Goal: Complete application form: Complete application form

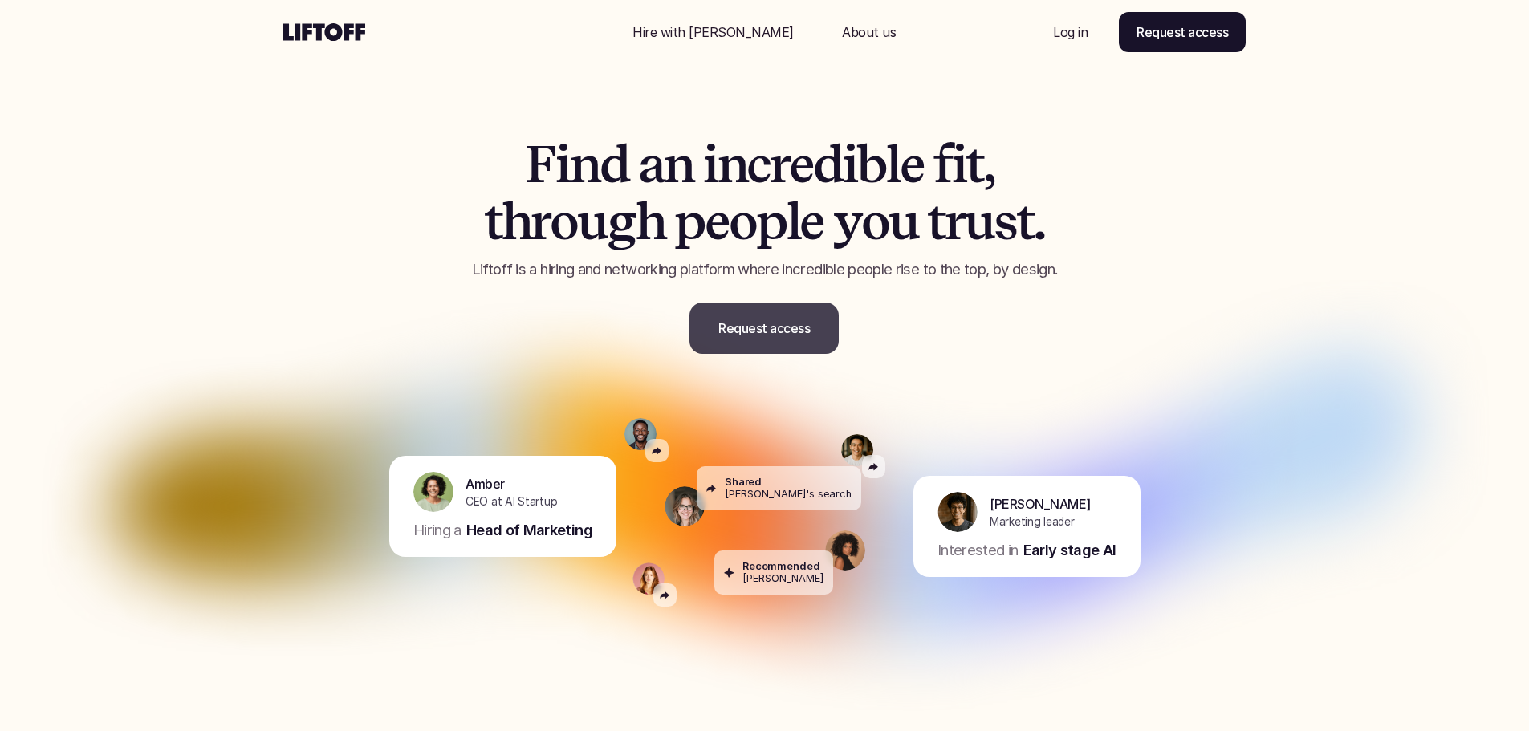
click at [743, 336] on p "Request access" at bounding box center [765, 328] width 92 height 19
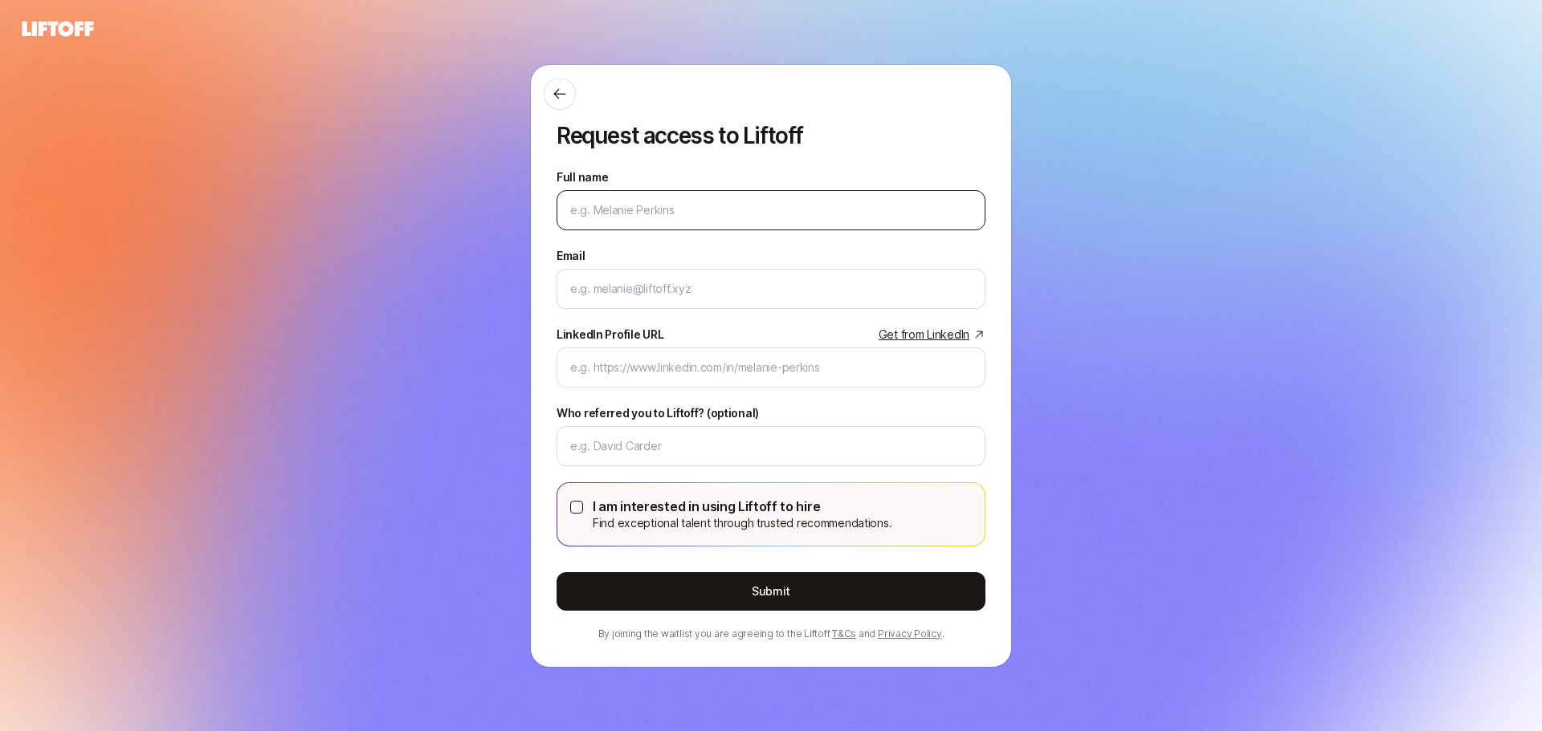
click at [638, 211] on input "Full name" at bounding box center [770, 210] width 401 height 19
type input "Rouzbeh"
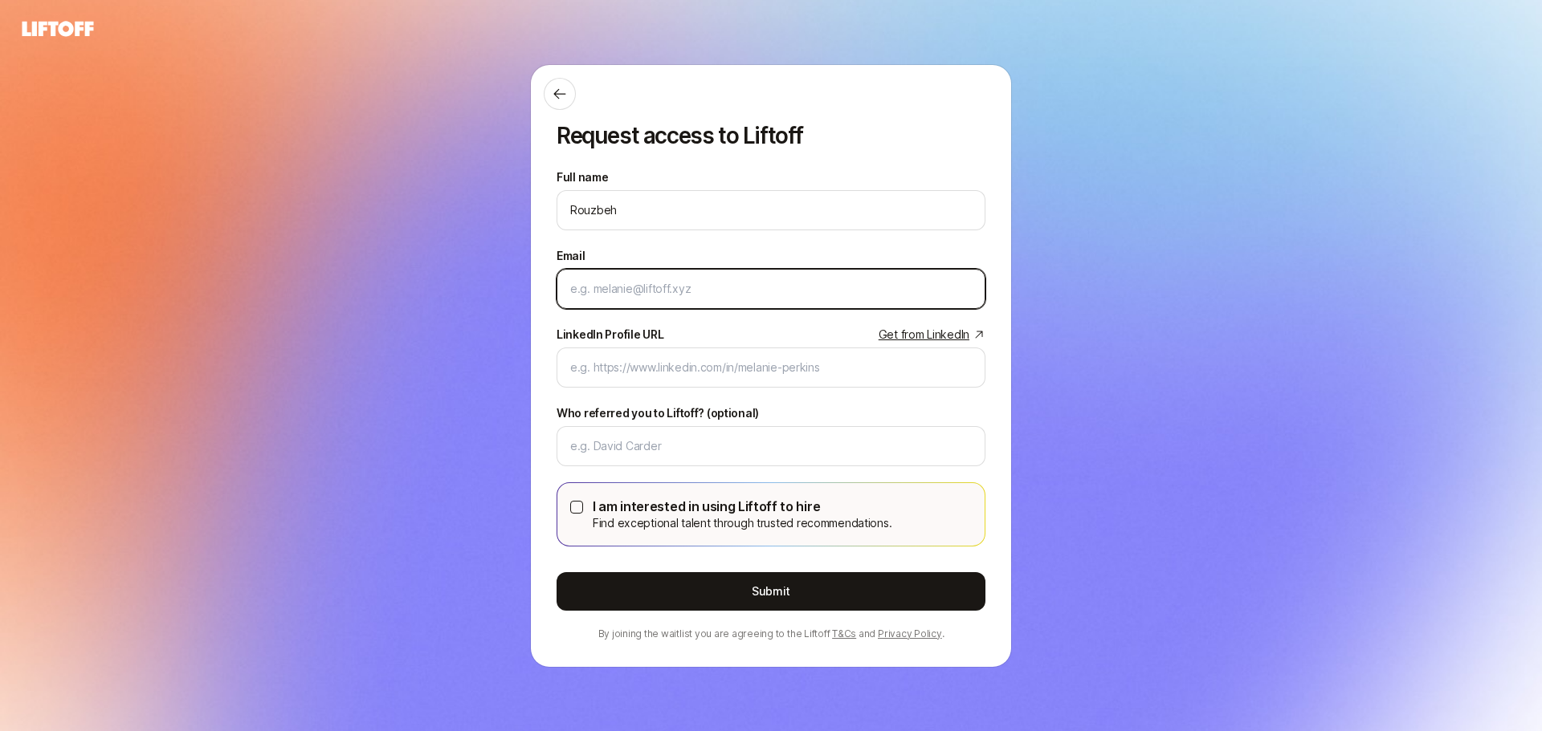
click at [668, 293] on input "Email" at bounding box center [770, 288] width 401 height 19
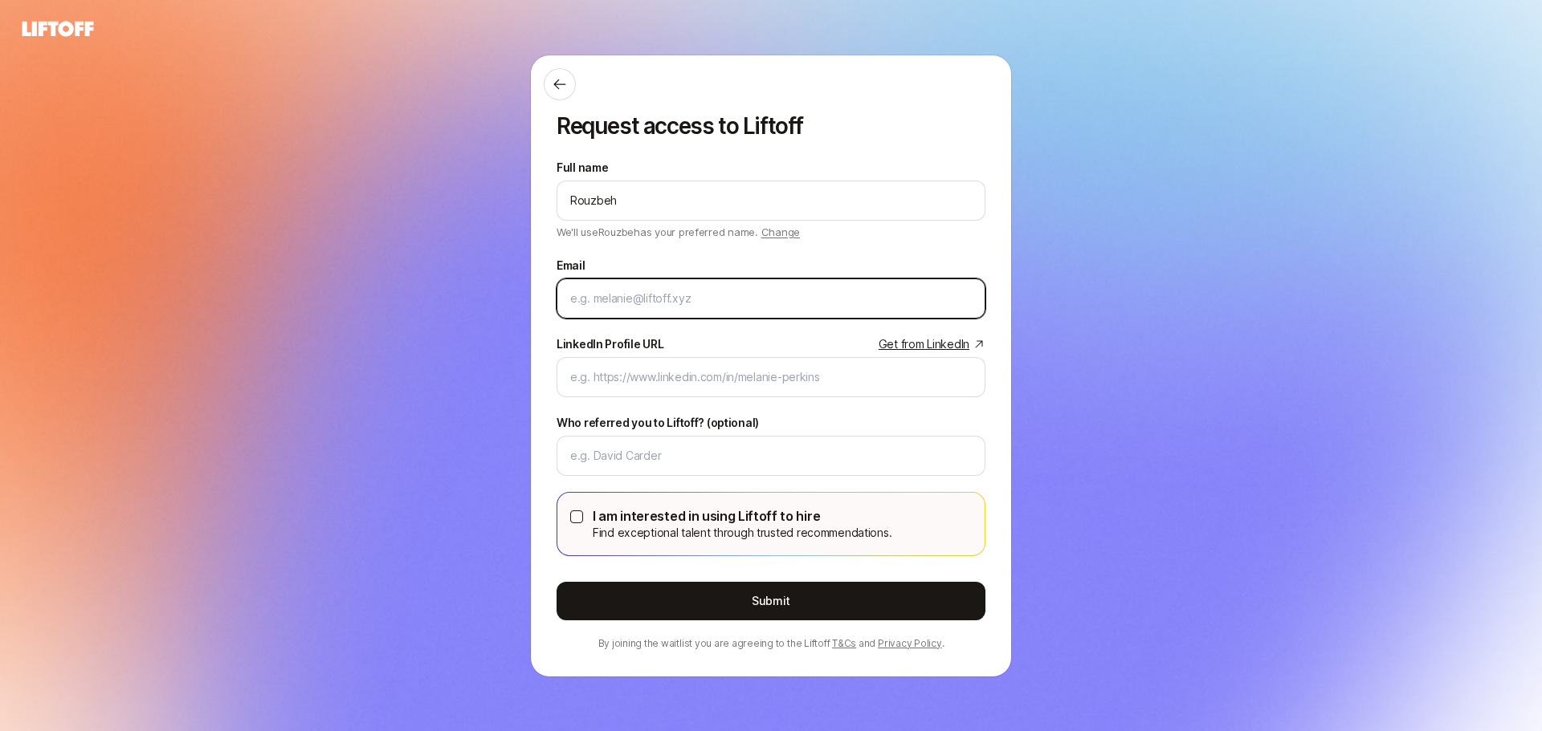
type input "[EMAIL_ADDRESS][DOMAIN_NAME]"
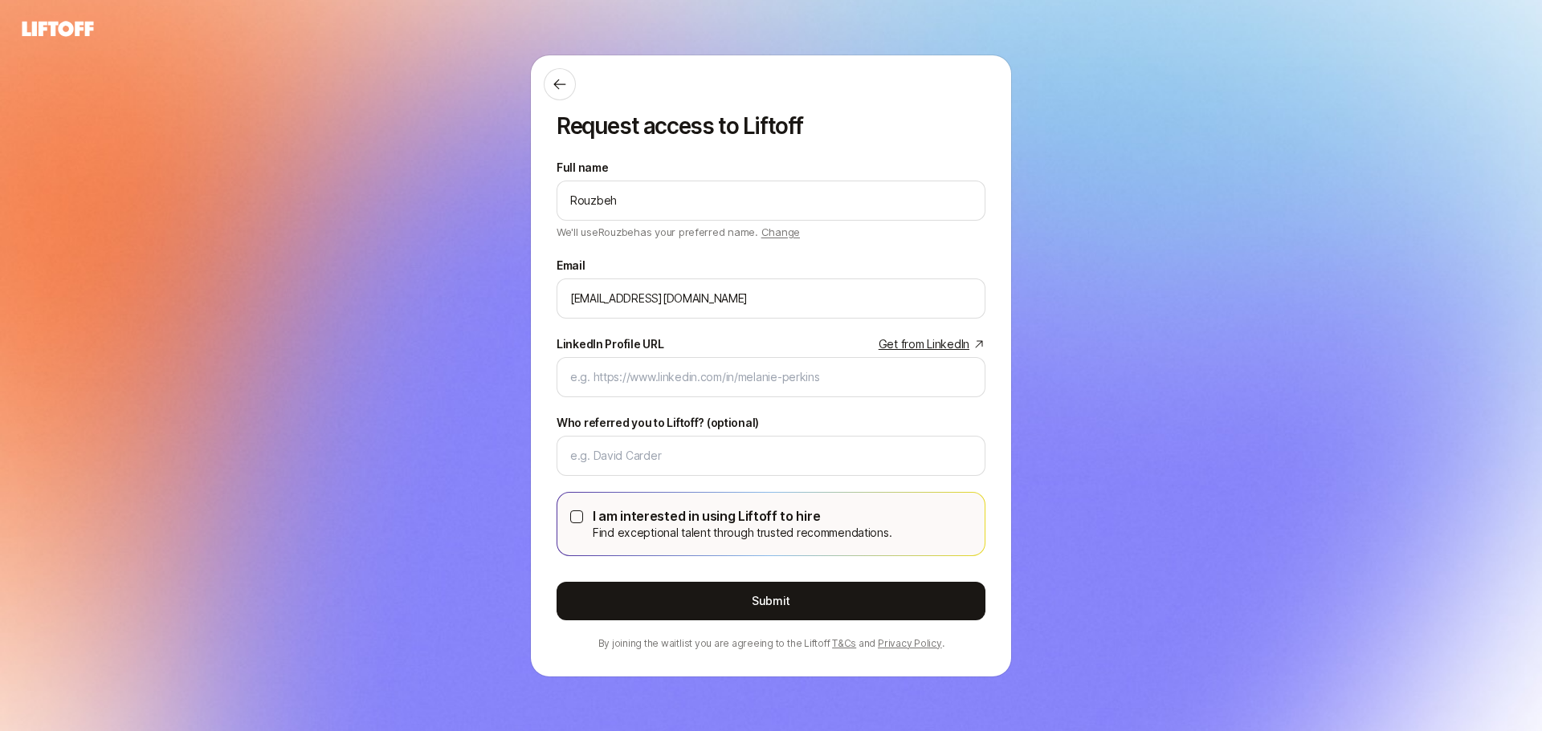
click at [584, 515] on div "I am interested in using Liftoff to hire Find exceptional talent through truste…" at bounding box center [770, 524] width 401 height 37
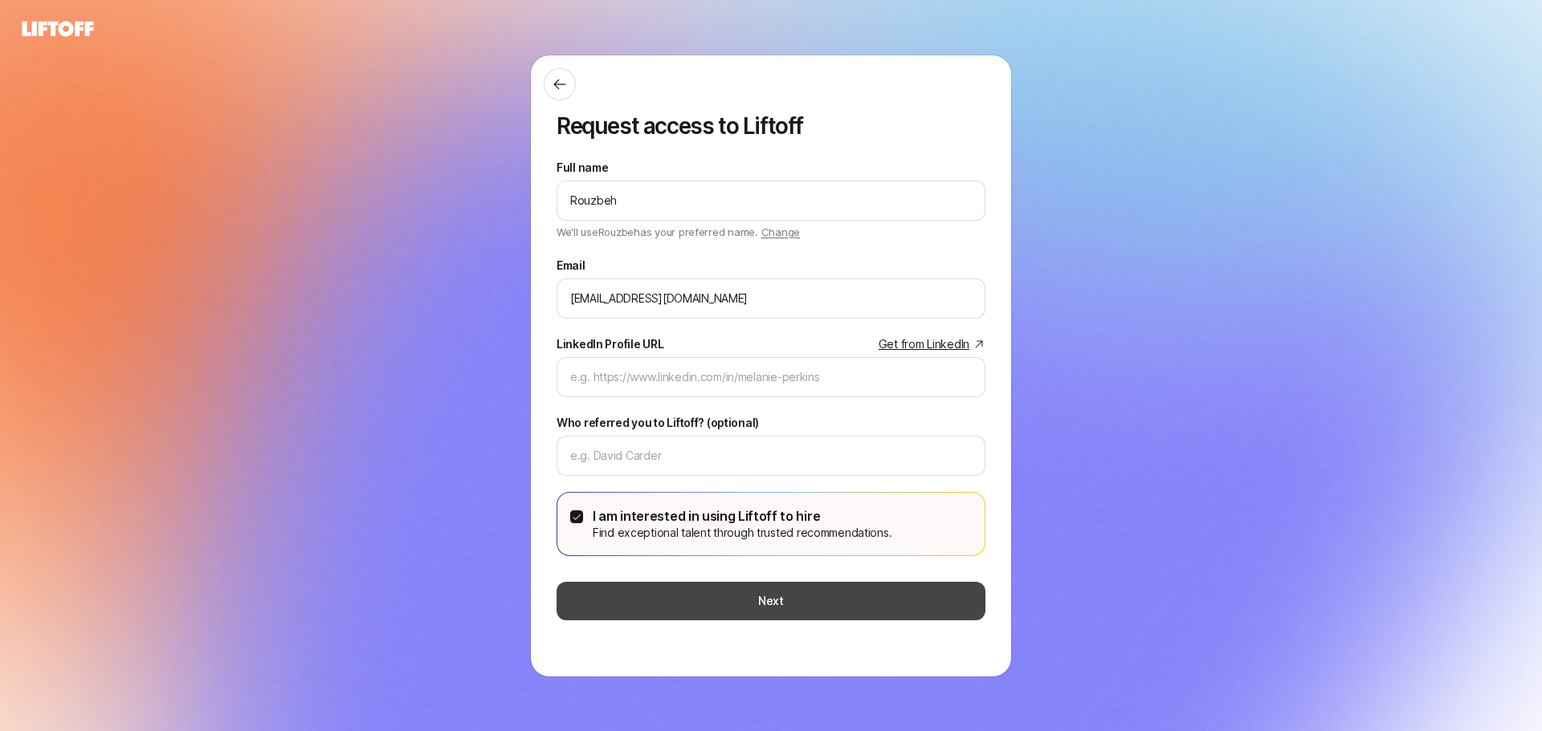
click at [690, 582] on button "Next" at bounding box center [770, 601] width 429 height 39
click at [789, 602] on button "Next" at bounding box center [770, 601] width 429 height 39
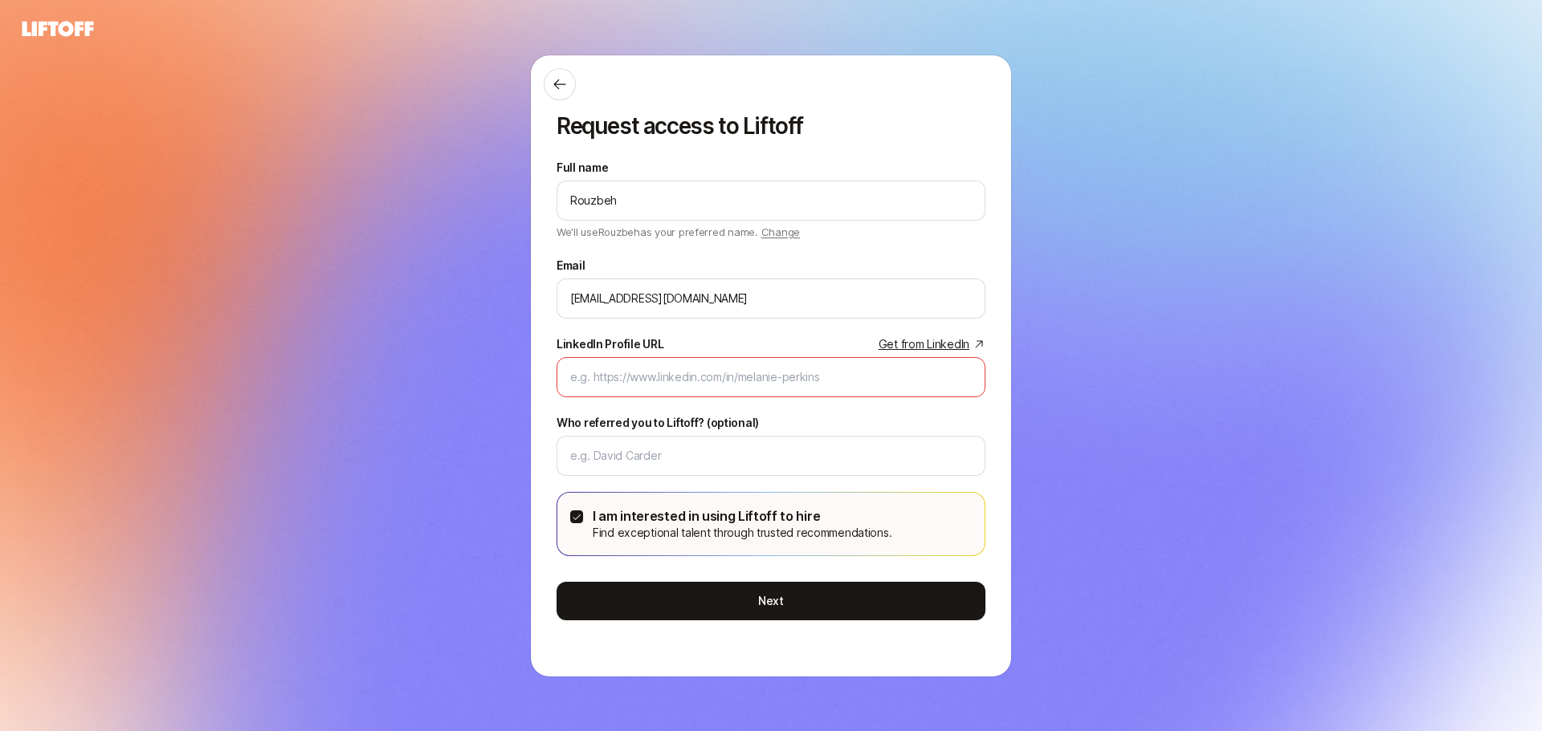
click at [926, 345] on link "Get from LinkedIn" at bounding box center [931, 344] width 107 height 19
paste input "[URL][DOMAIN_NAME]"
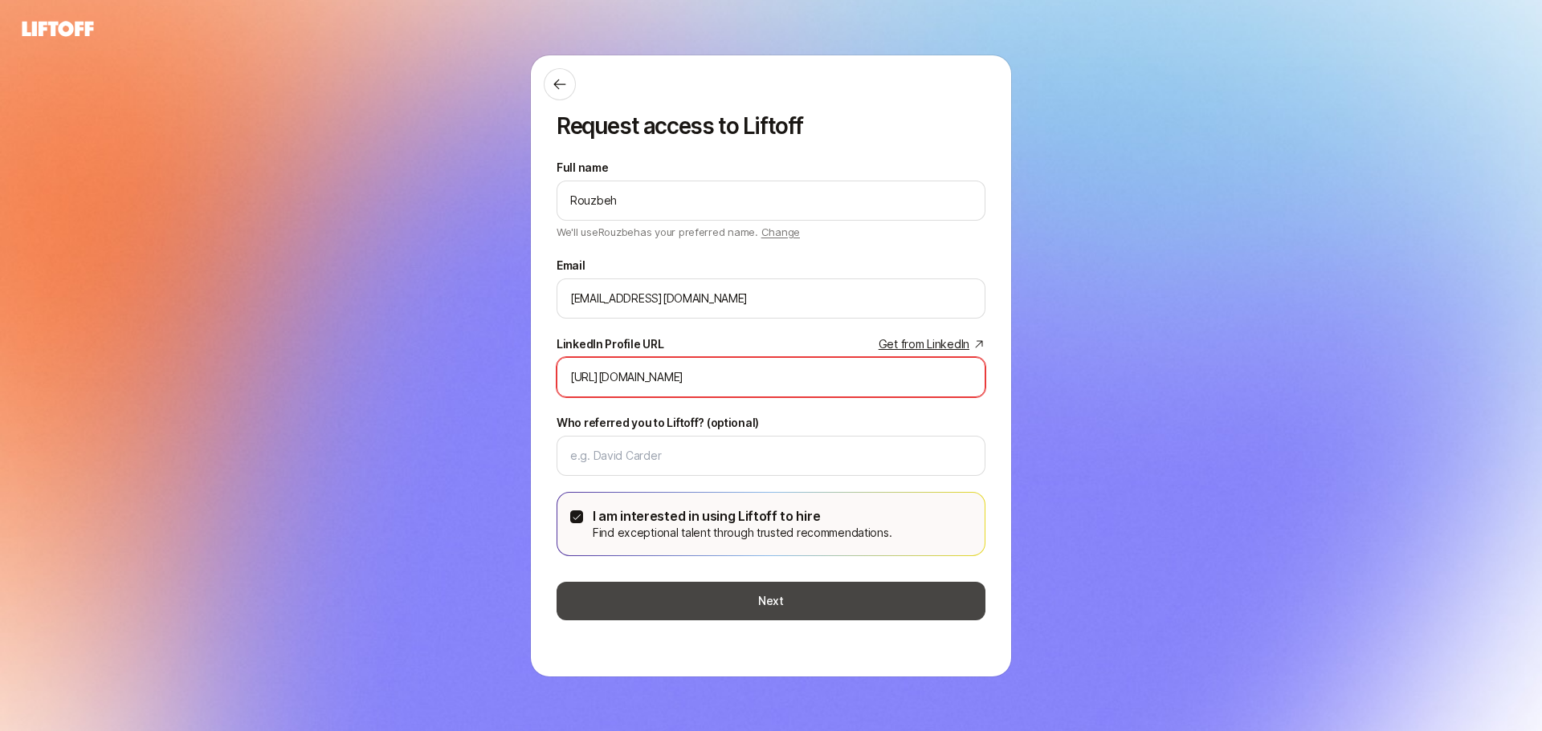
type input "[URL][DOMAIN_NAME]"
click at [727, 604] on button "Next" at bounding box center [770, 601] width 429 height 39
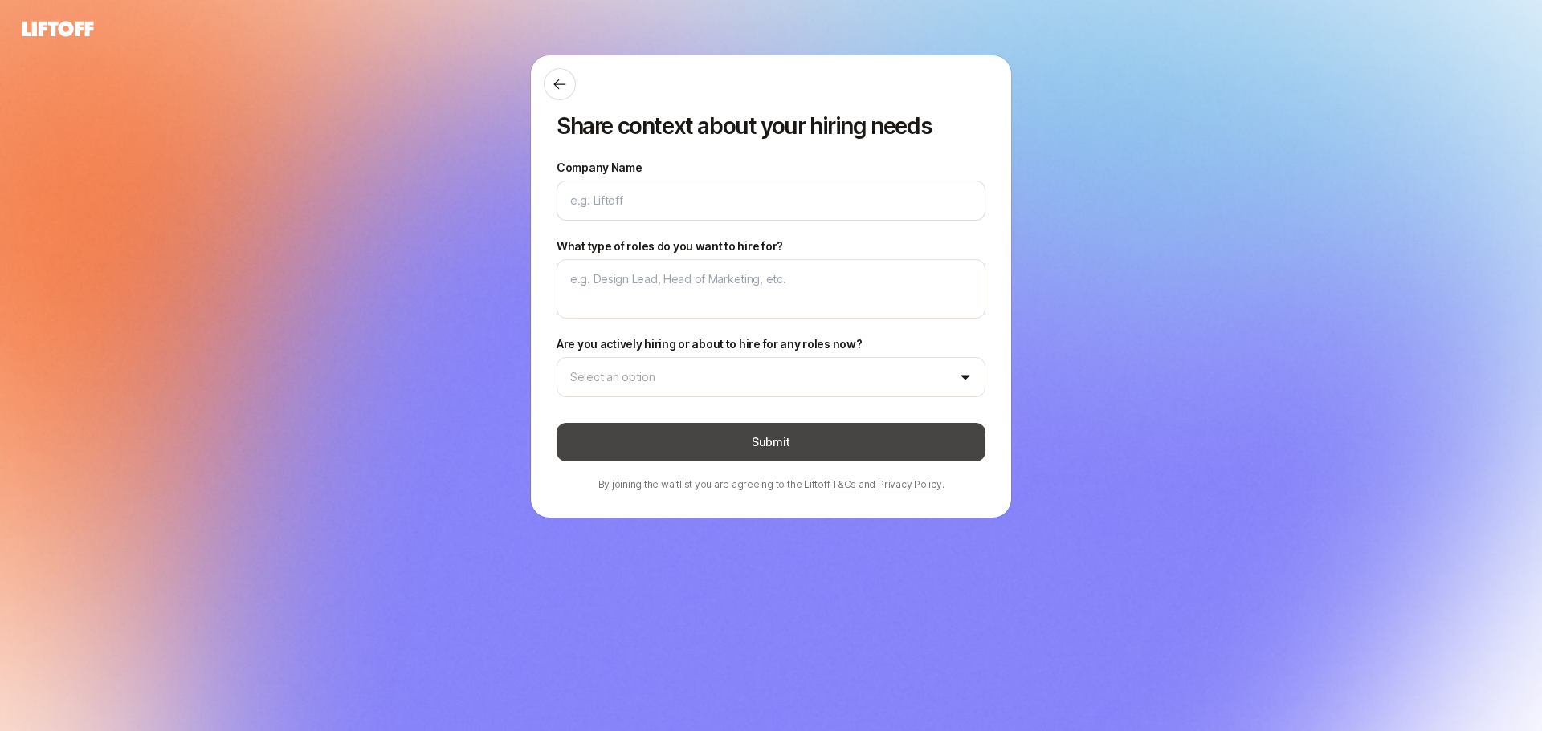
click at [693, 437] on button "Submit" at bounding box center [770, 442] width 429 height 39
type textarea "x"
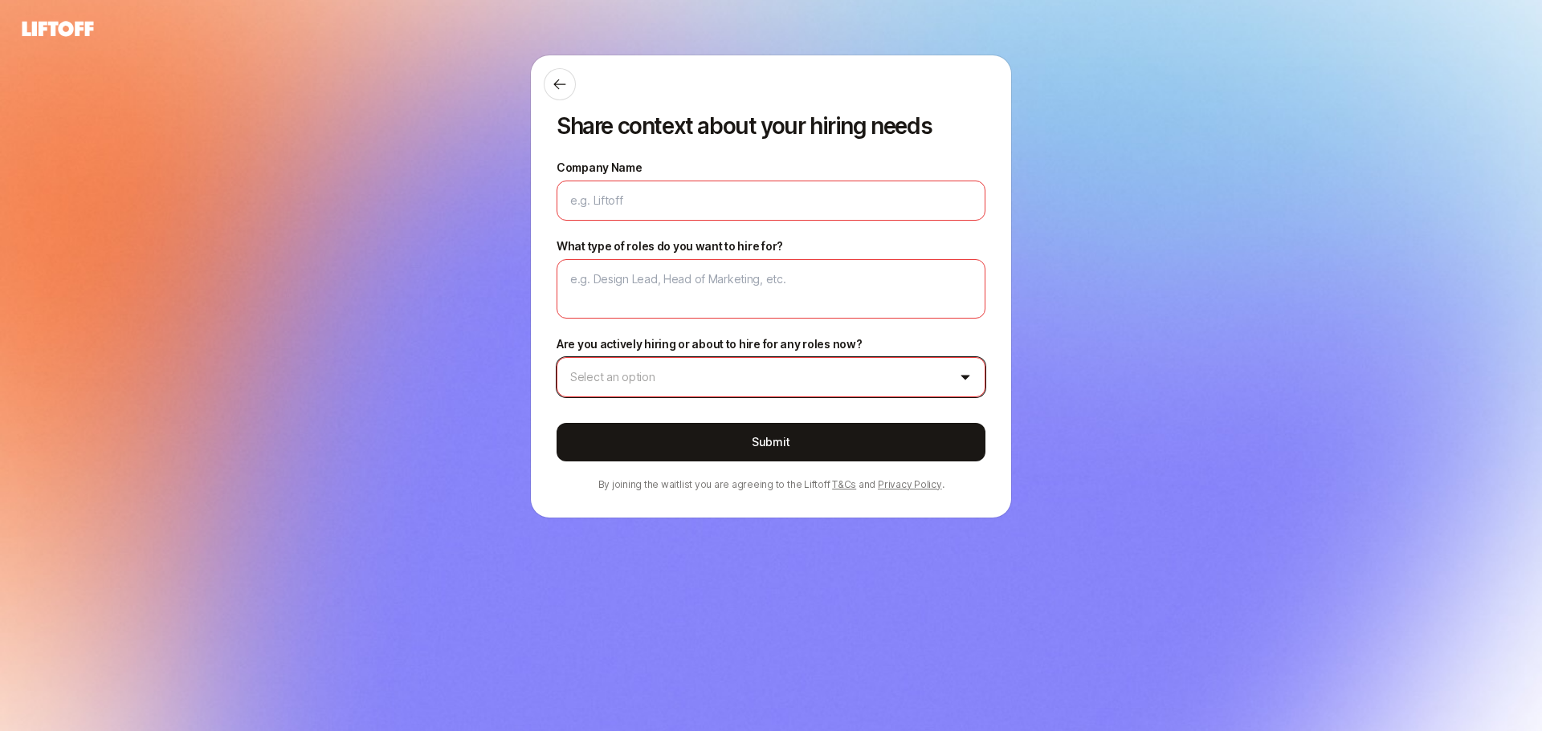
click at [890, 384] on html "Log in Log in Share context about your hiring needs Company Name What type of r…" at bounding box center [771, 365] width 1542 height 731
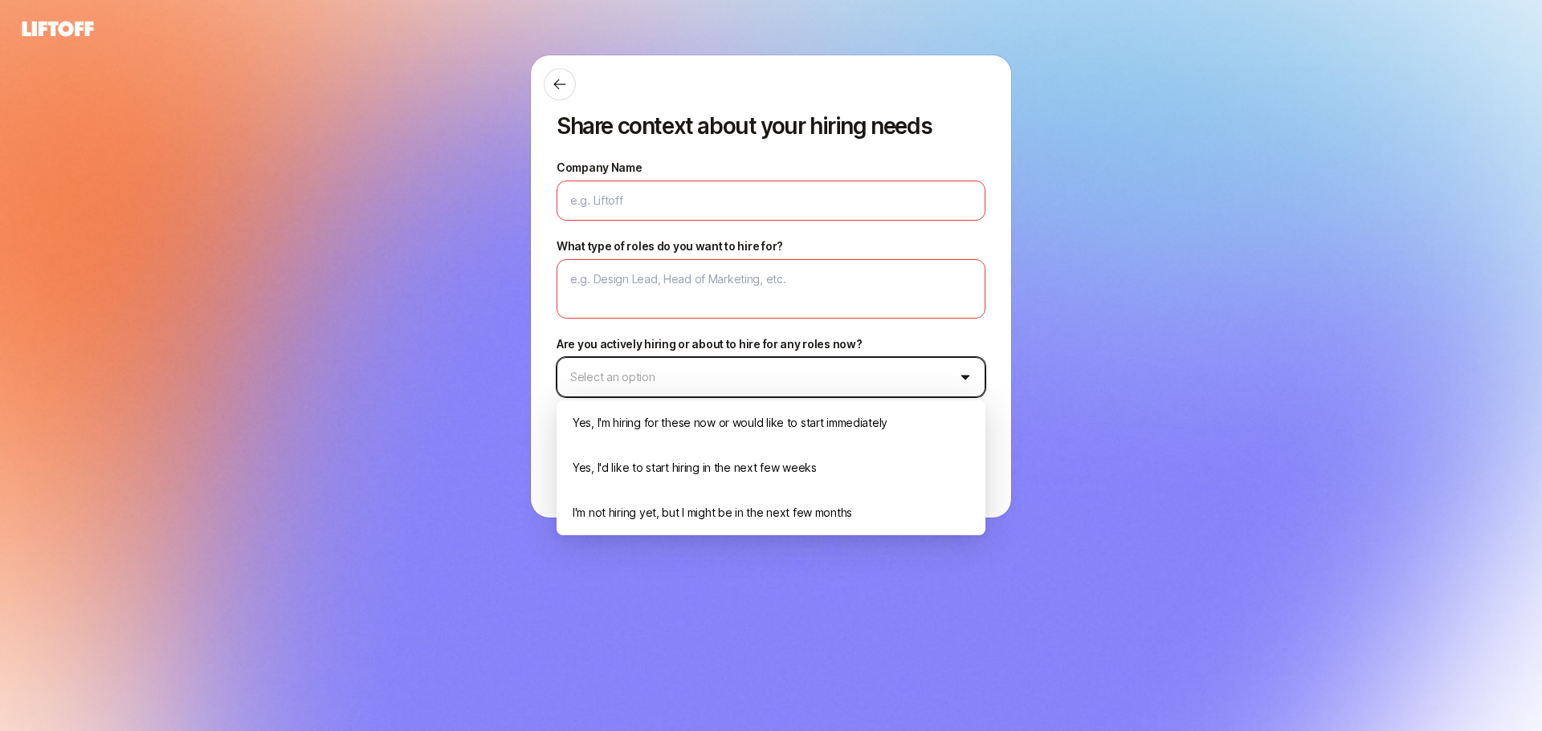
click at [890, 384] on html "Log in Log in Share context about your hiring needs Company Name What type of r…" at bounding box center [771, 365] width 1542 height 731
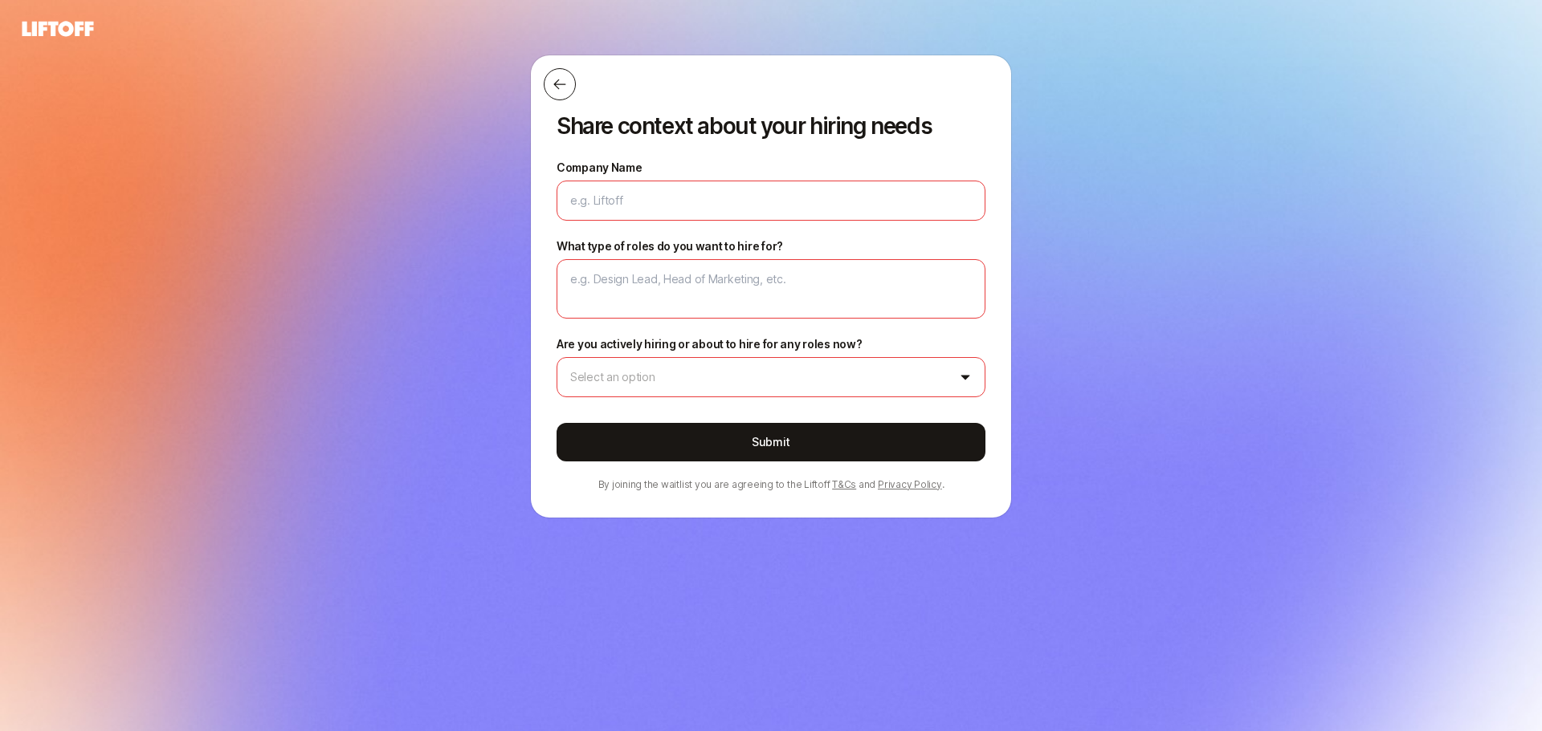
click at [564, 92] on button at bounding box center [560, 84] width 32 height 32
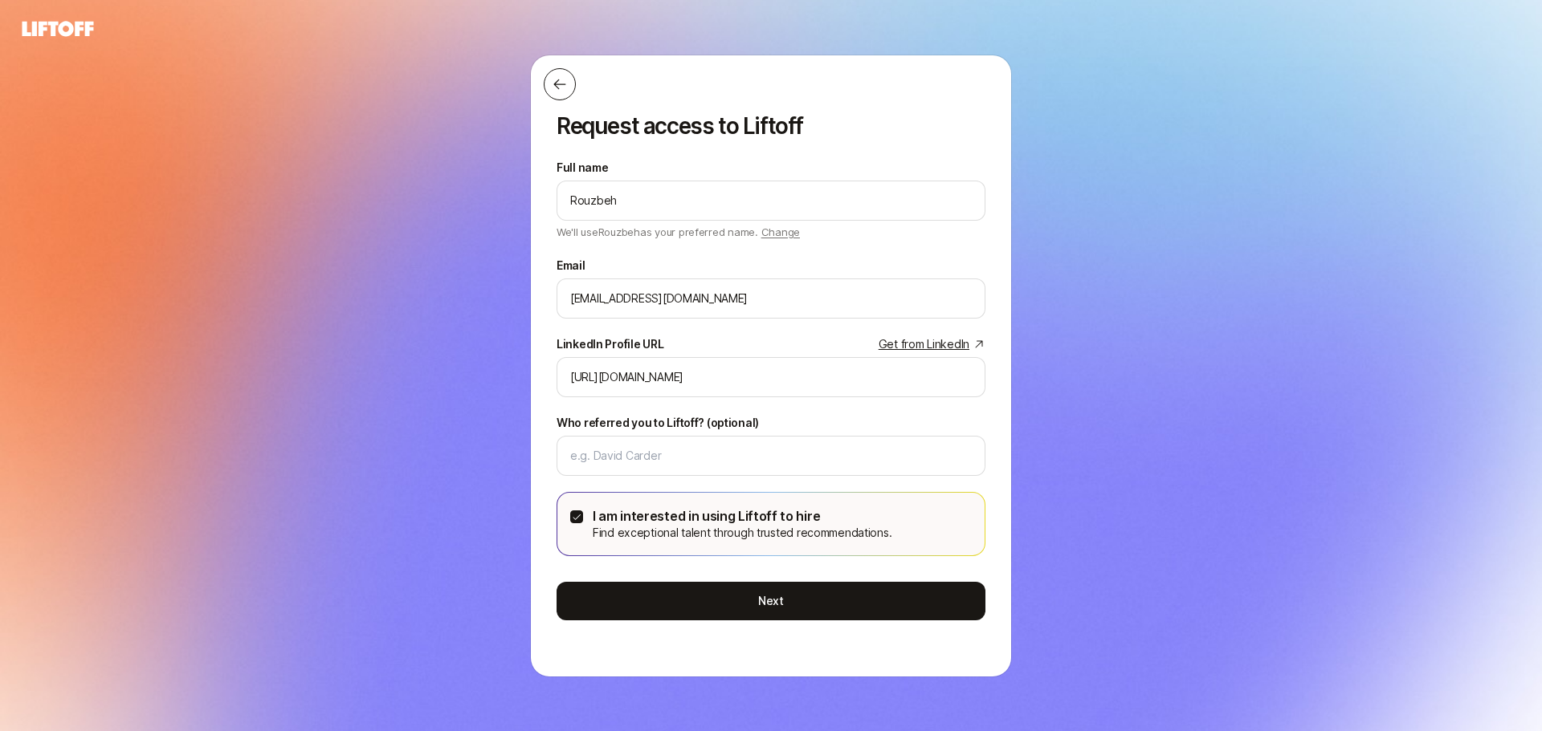
click at [564, 92] on button at bounding box center [560, 84] width 32 height 32
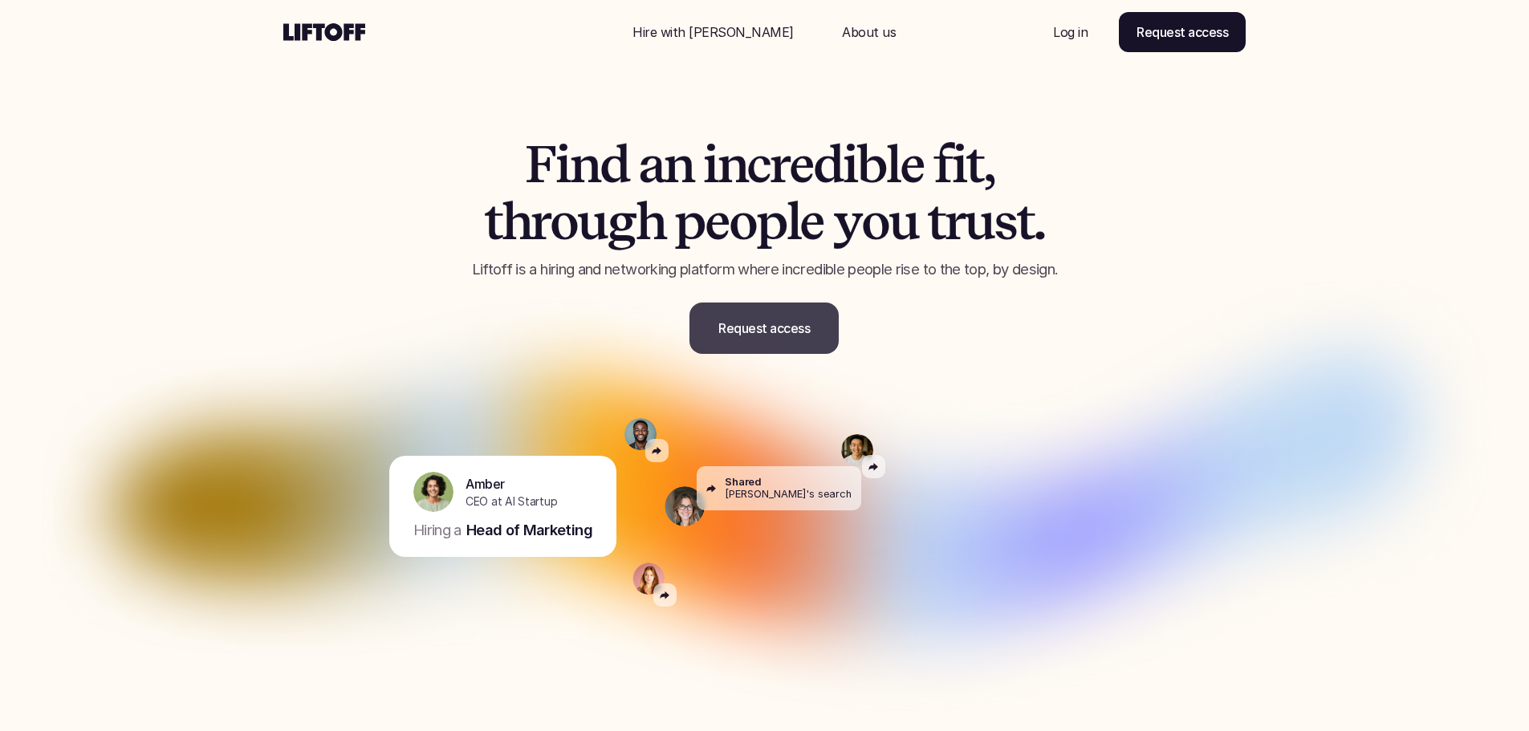
click at [727, 327] on p "Request access" at bounding box center [765, 328] width 92 height 19
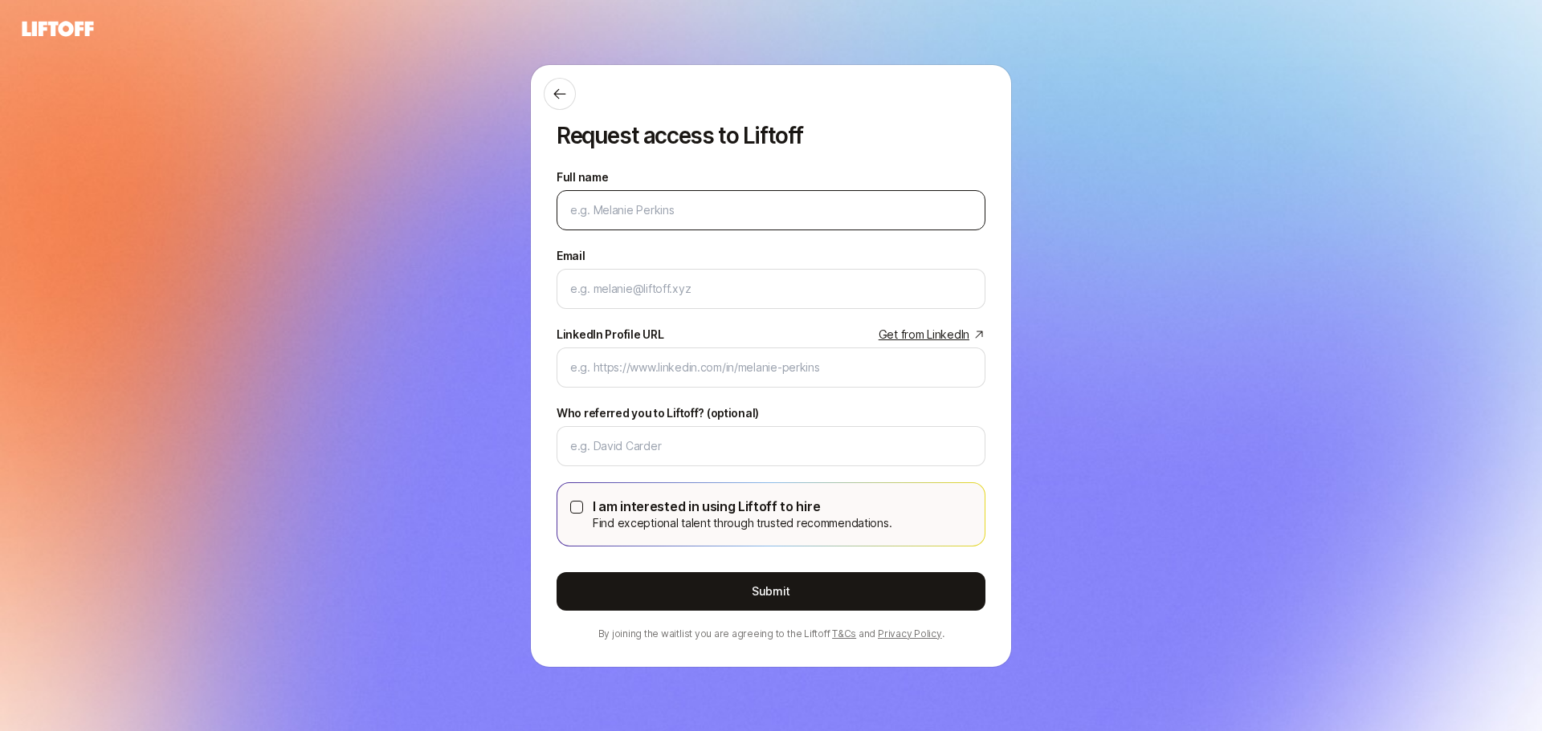
click at [632, 206] on input "Full name" at bounding box center [770, 210] width 401 height 19
type input "Rouzbeh"
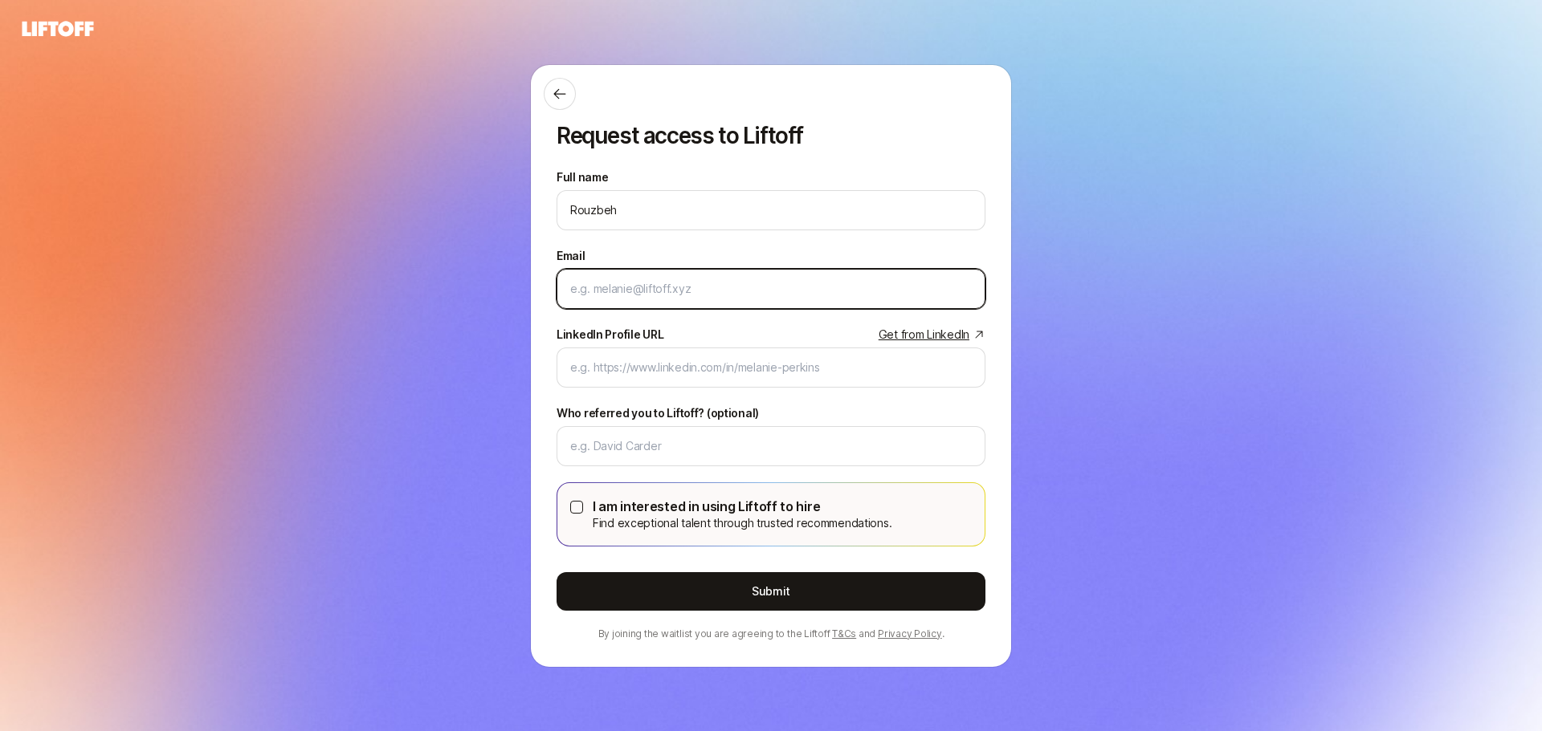
click at [645, 291] on input "Email" at bounding box center [770, 288] width 401 height 19
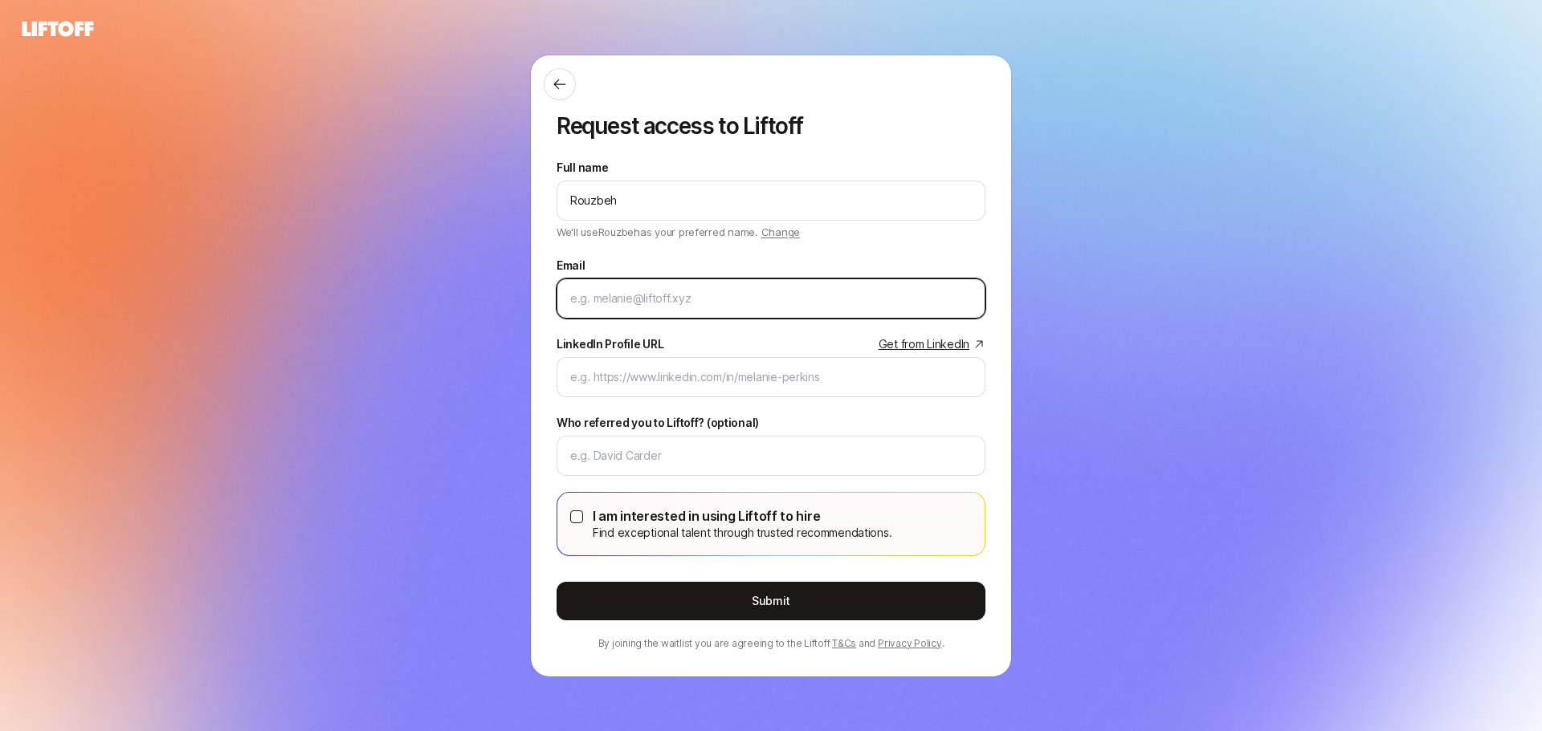
type input "[EMAIL_ADDRESS][DOMAIN_NAME]"
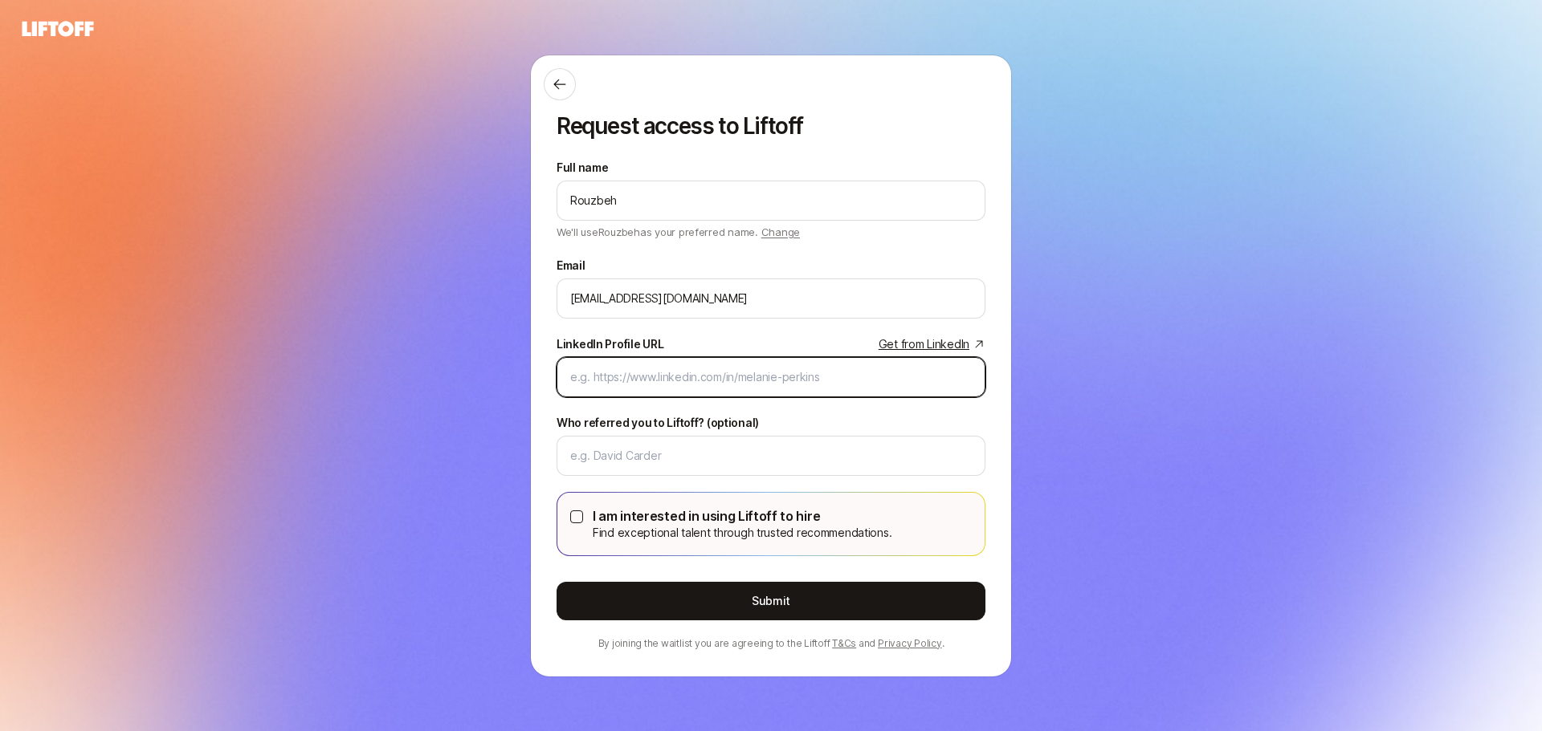
click at [668, 376] on input "LinkedIn Profile URL Get from LinkedIn" at bounding box center [770, 377] width 401 height 19
paste input "[URL][DOMAIN_NAME]"
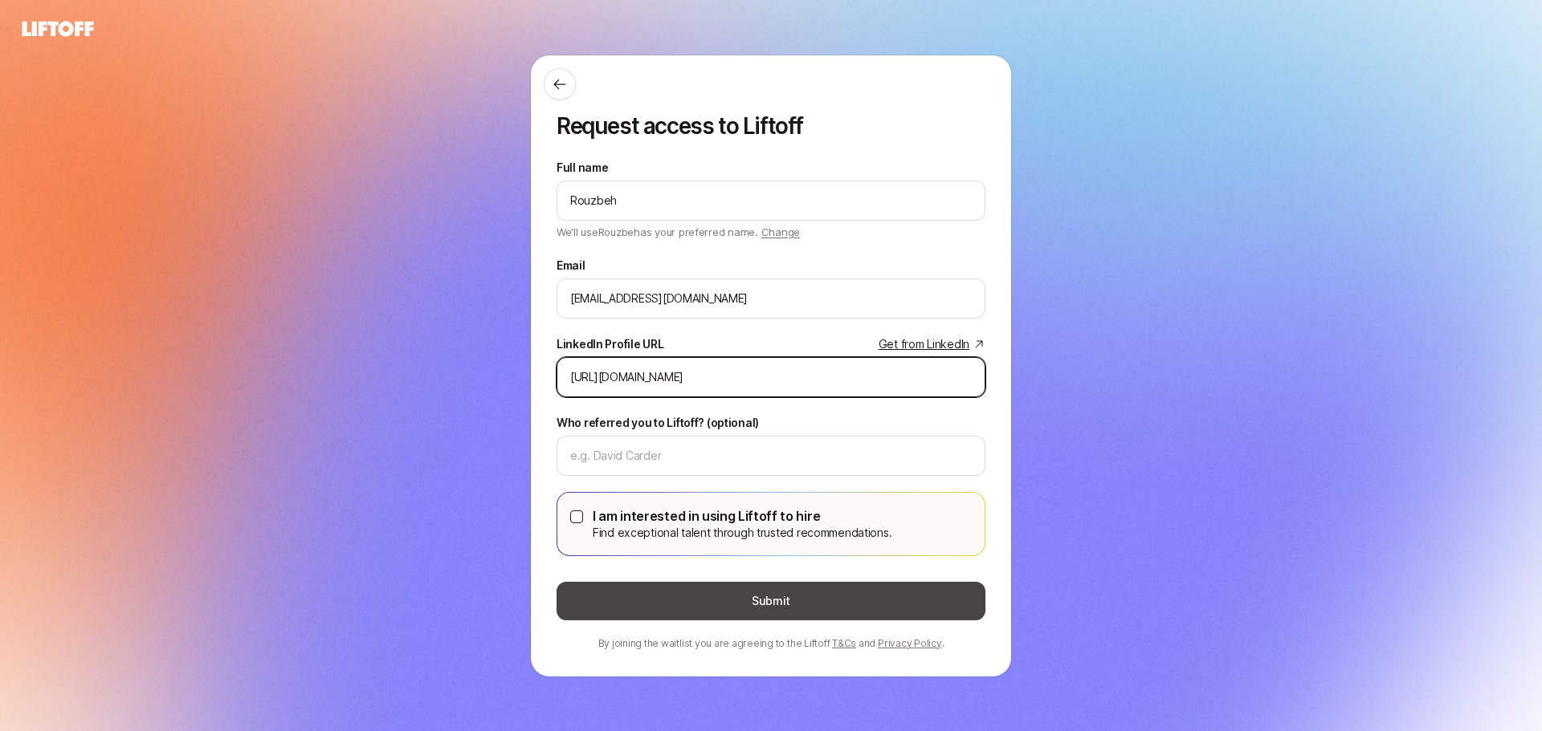
type input "https://www.linkedin.com/feed/?legoTrackingToken=30NfmlWqldVomNMsSBA9z0Kc3RBsCZ…"
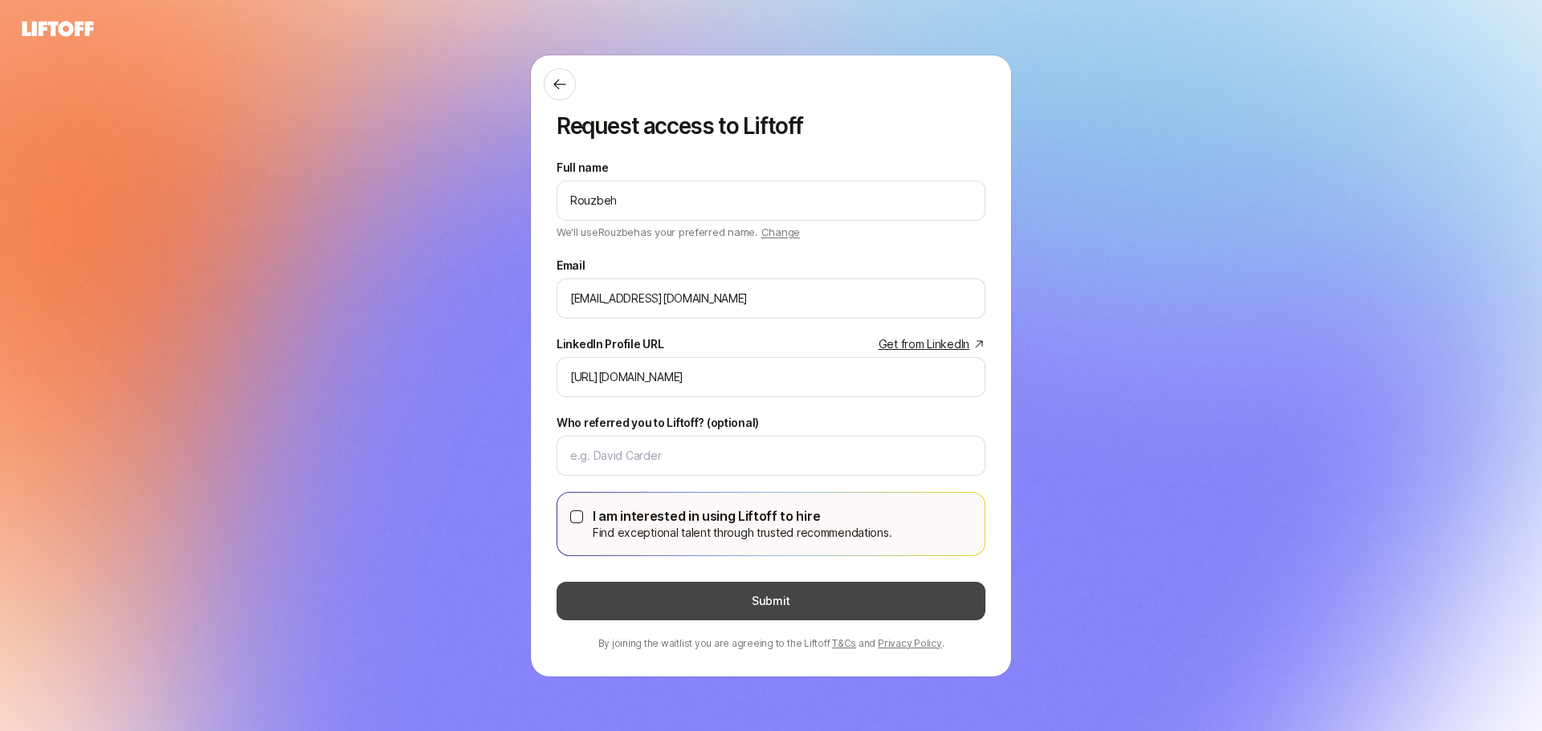
click at [735, 602] on button "Submit" at bounding box center [770, 601] width 429 height 39
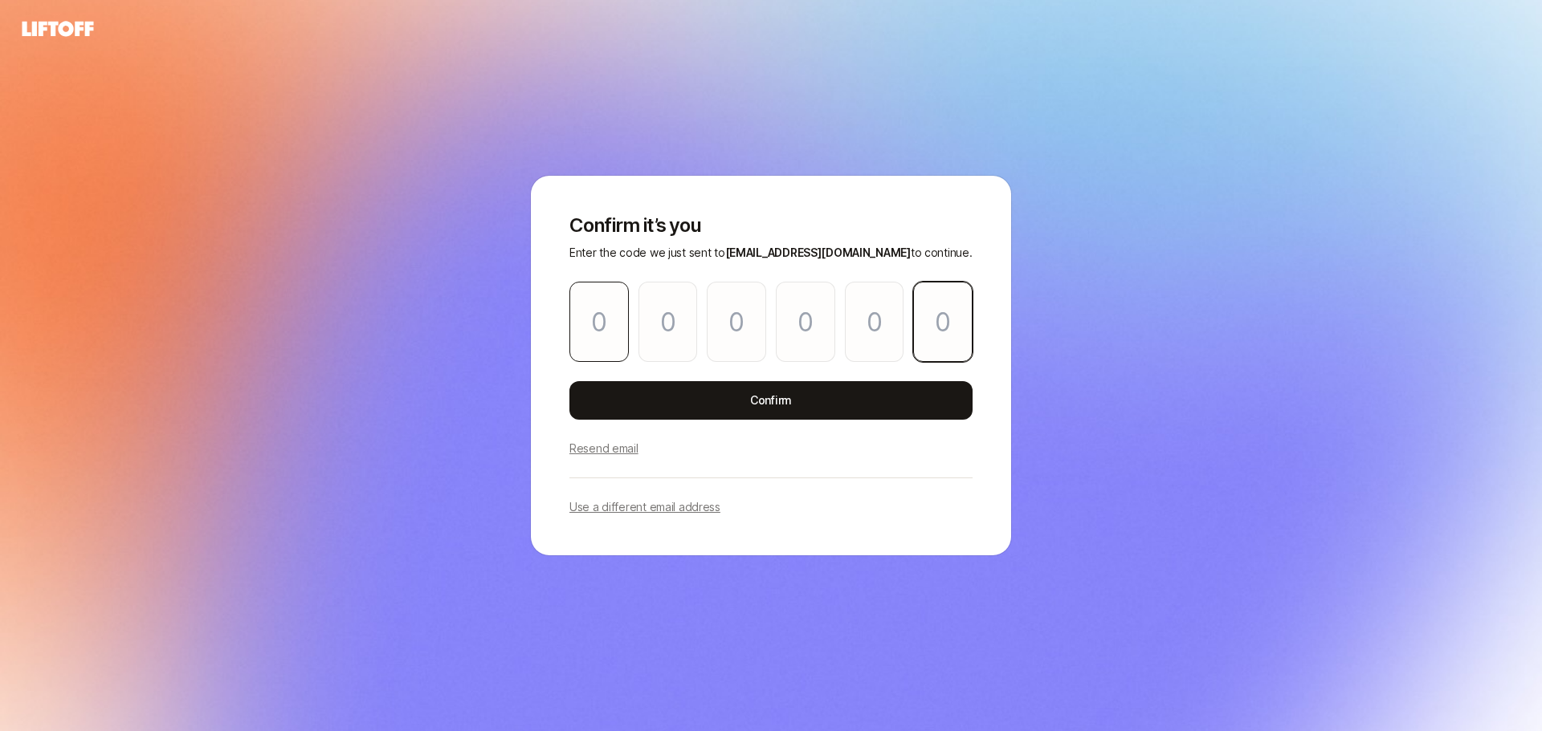
paste input "9"
type input "8"
type input "3"
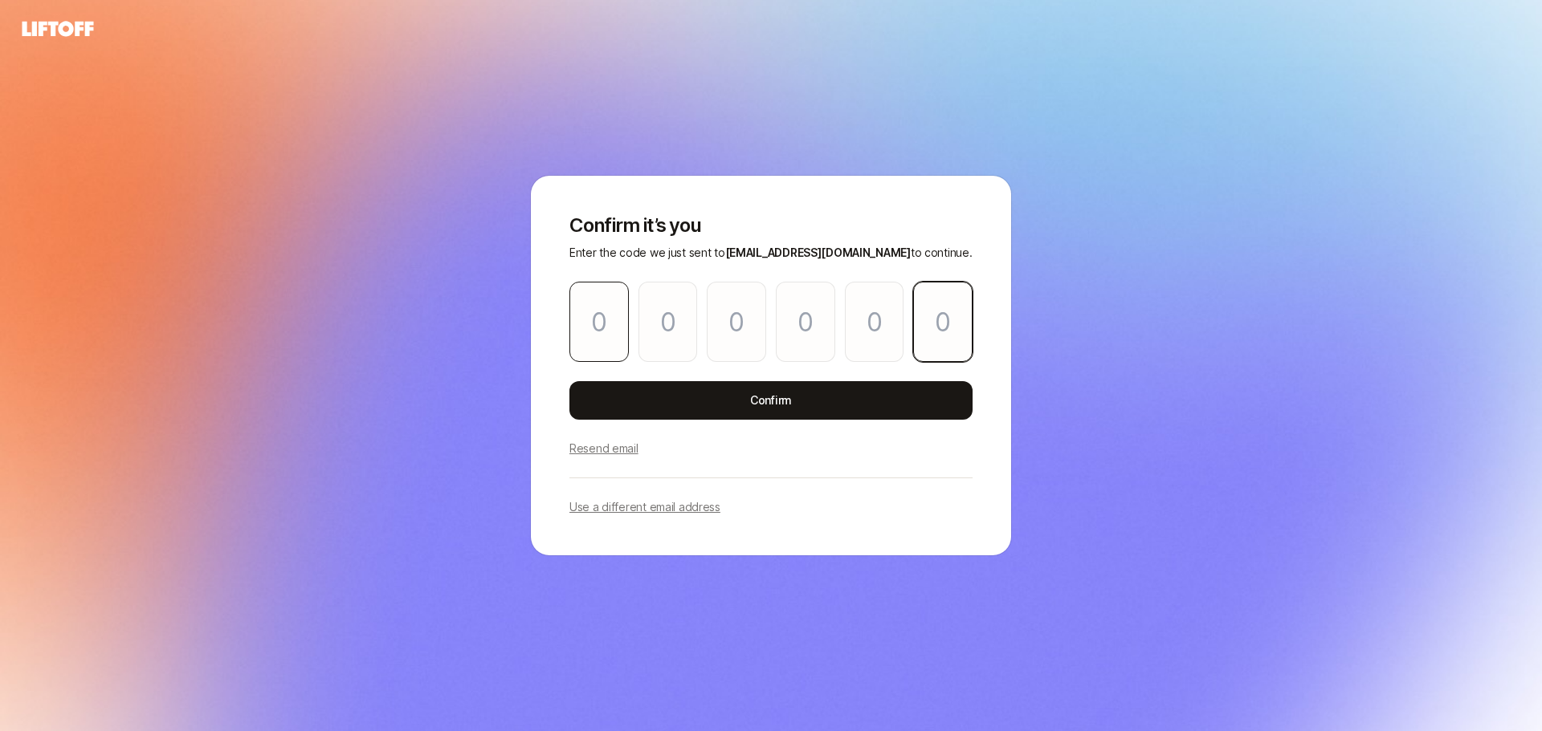
type input "1"
type input "9"
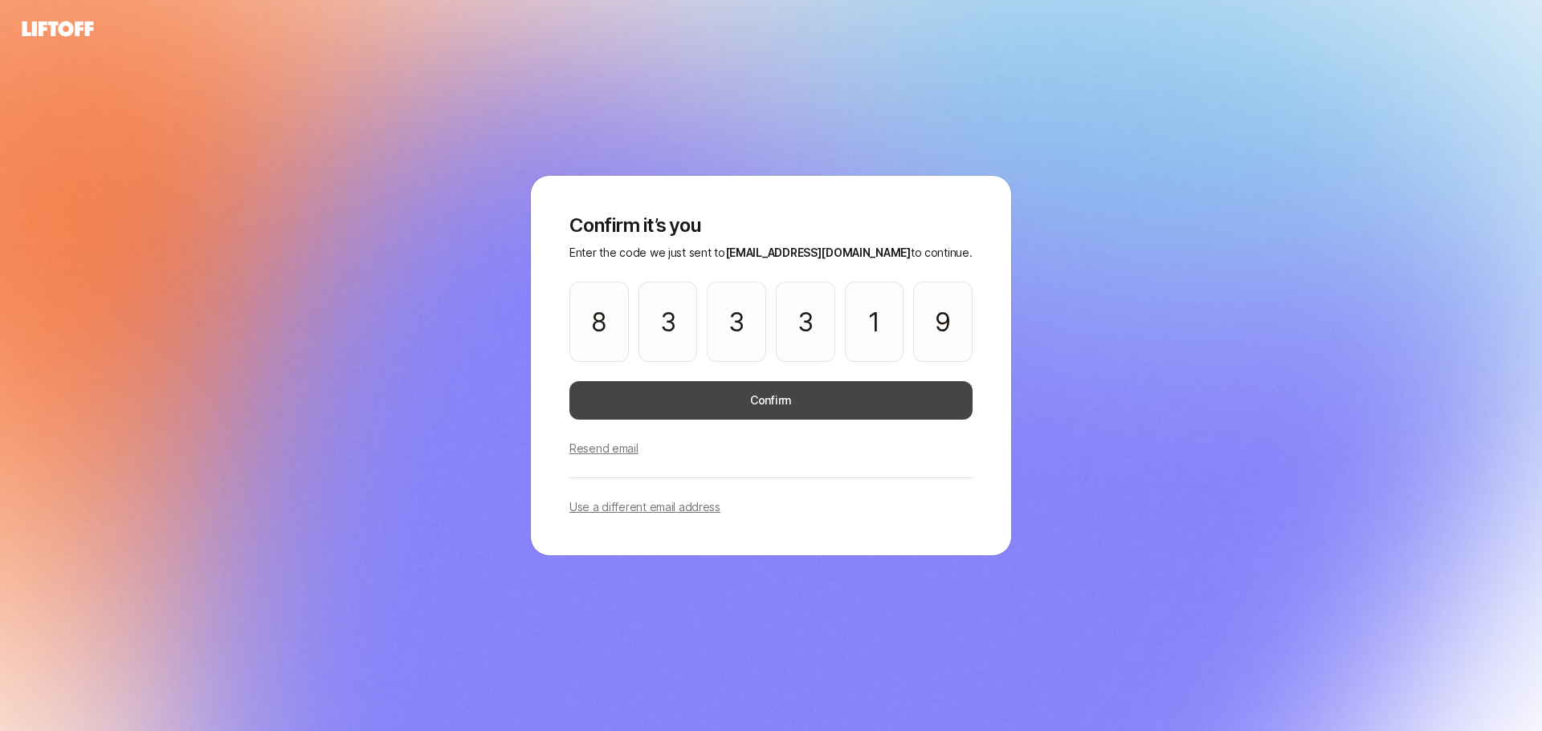
click at [670, 408] on button "Confirm" at bounding box center [770, 400] width 403 height 39
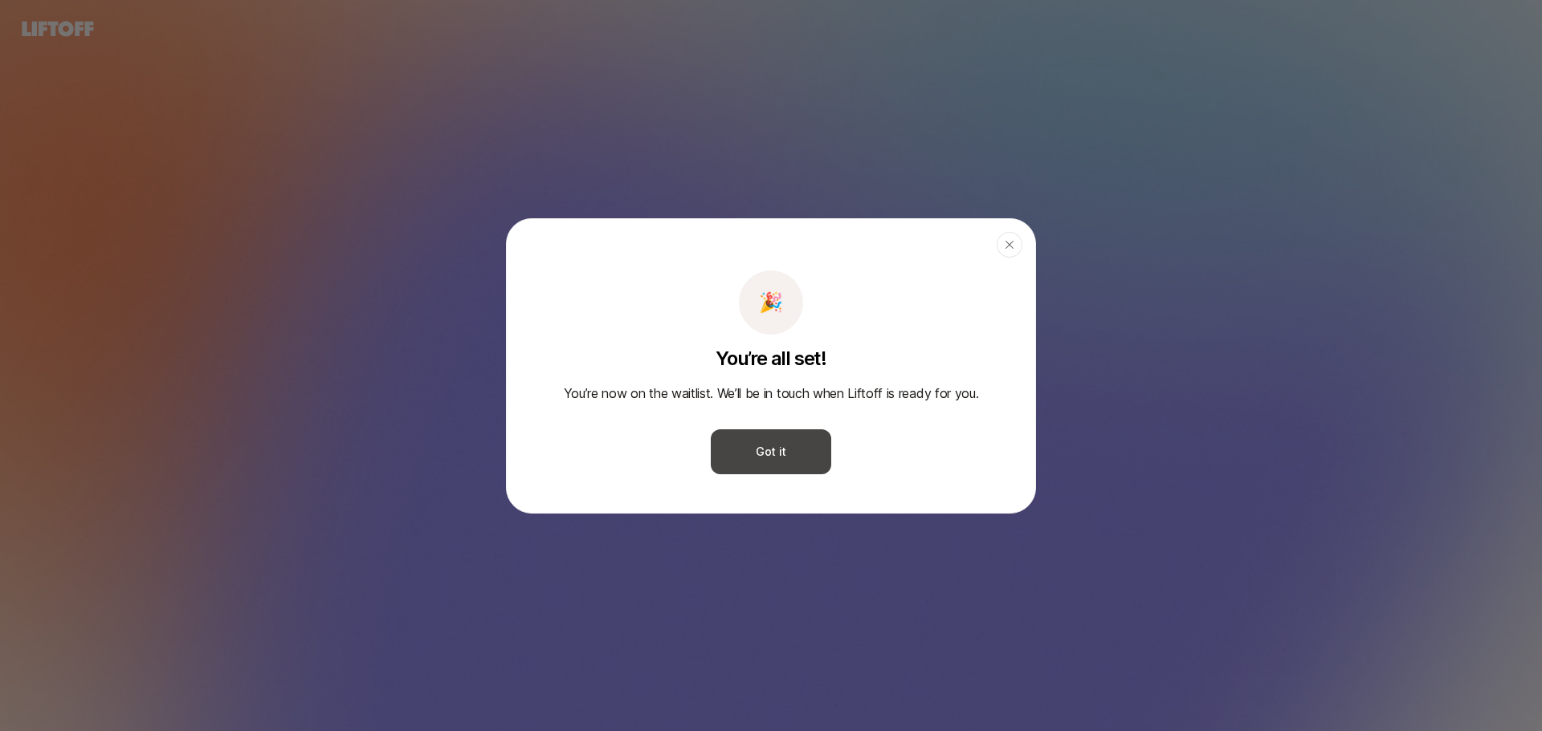
click at [754, 460] on button "Got it" at bounding box center [771, 452] width 120 height 45
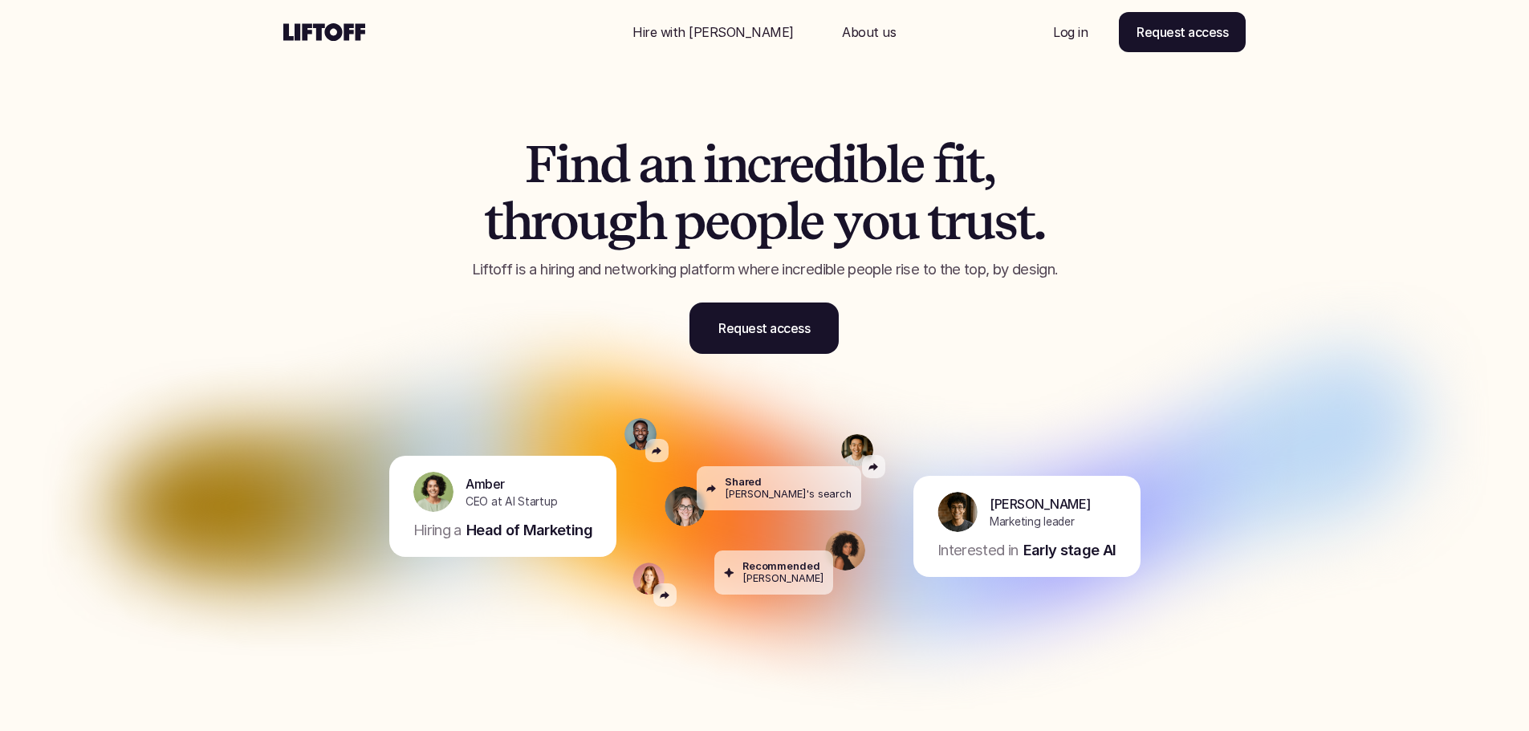
click at [1065, 35] on p "Log in" at bounding box center [1070, 31] width 35 height 19
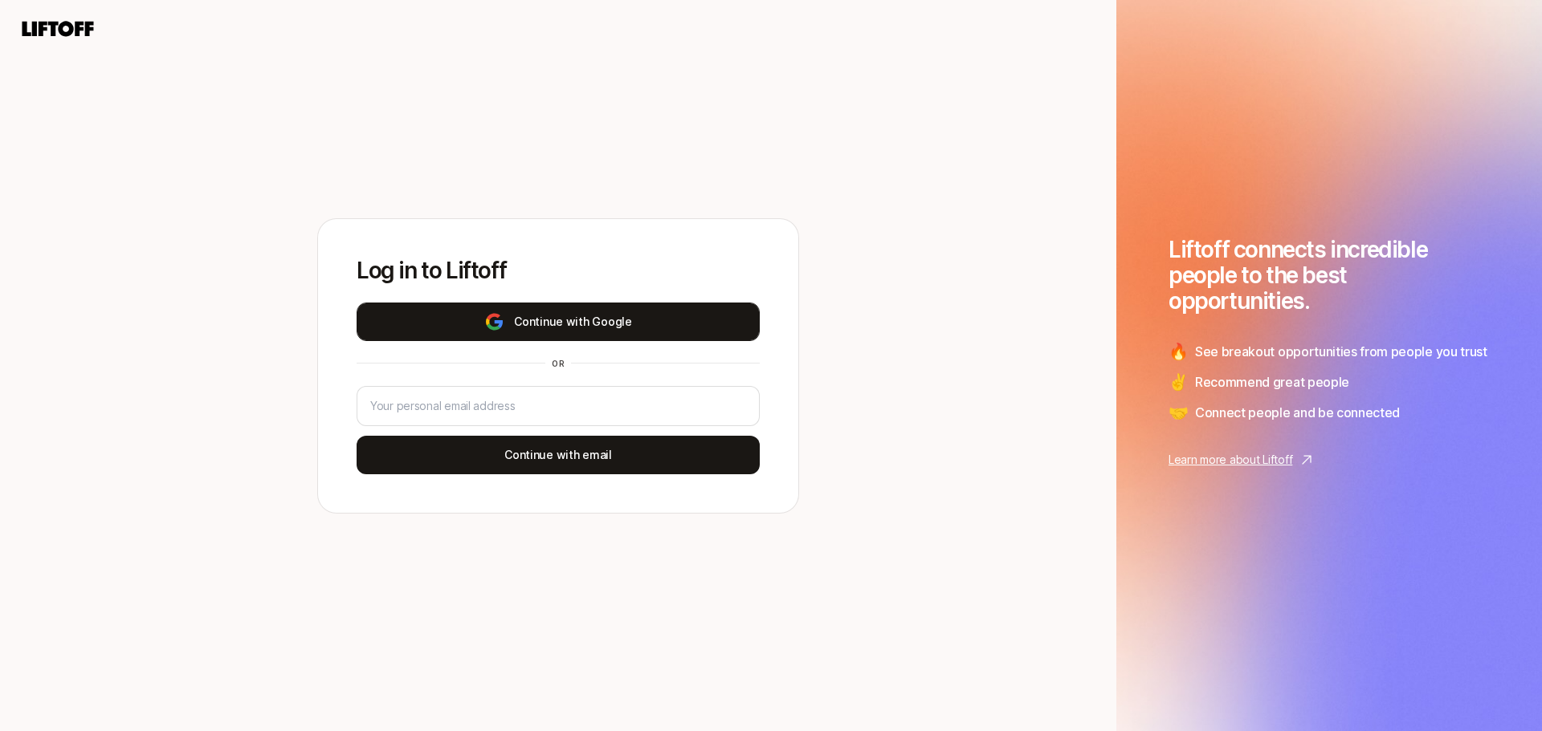
click at [540, 318] on button "Continue with Google" at bounding box center [557, 322] width 403 height 39
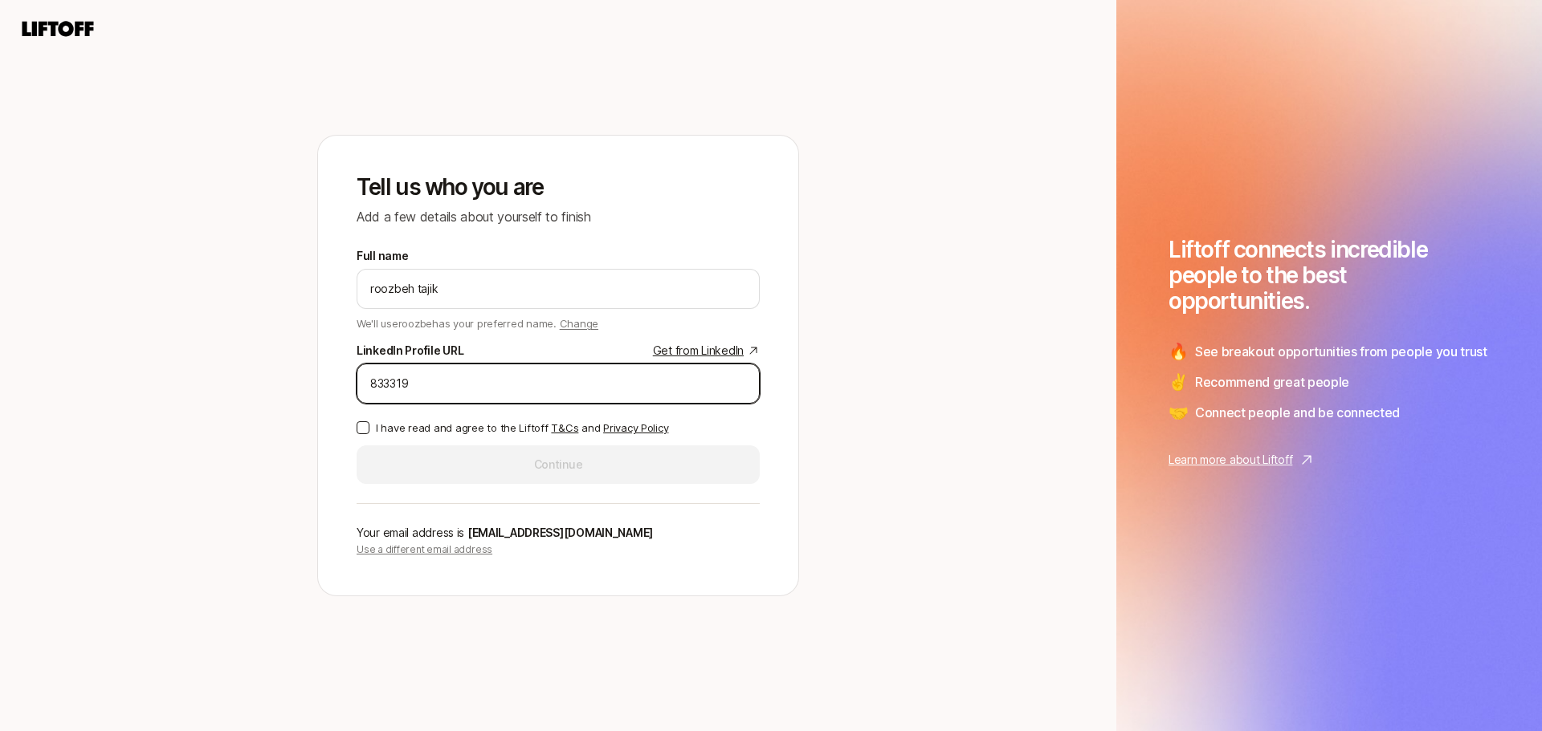
click at [494, 388] on input "833319" at bounding box center [558, 383] width 376 height 19
paste input "[URL][DOMAIN_NAME]"
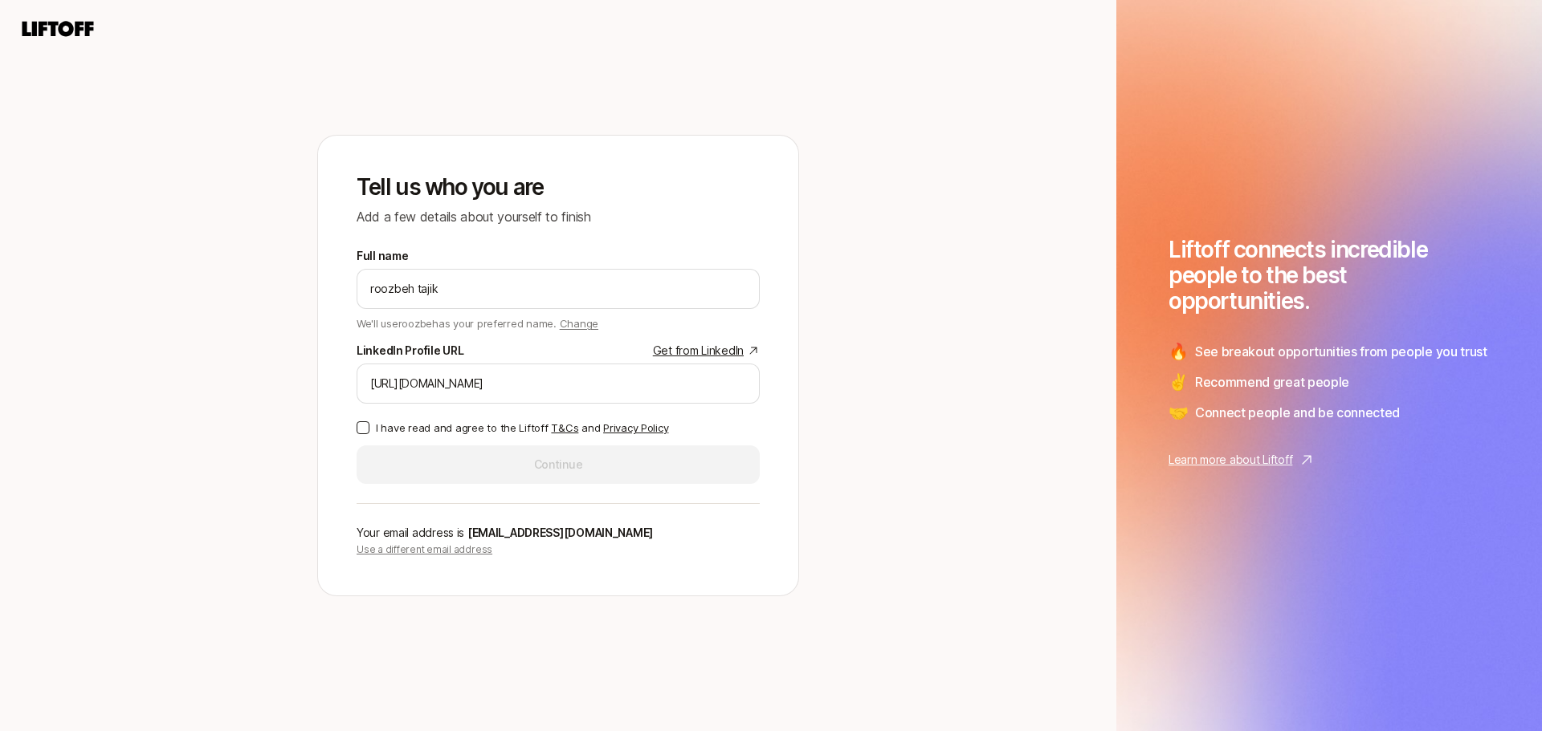
click at [358, 422] on button "I have read and agree to the Liftoff T&Cs and Privacy Policy" at bounding box center [362, 428] width 13 height 13
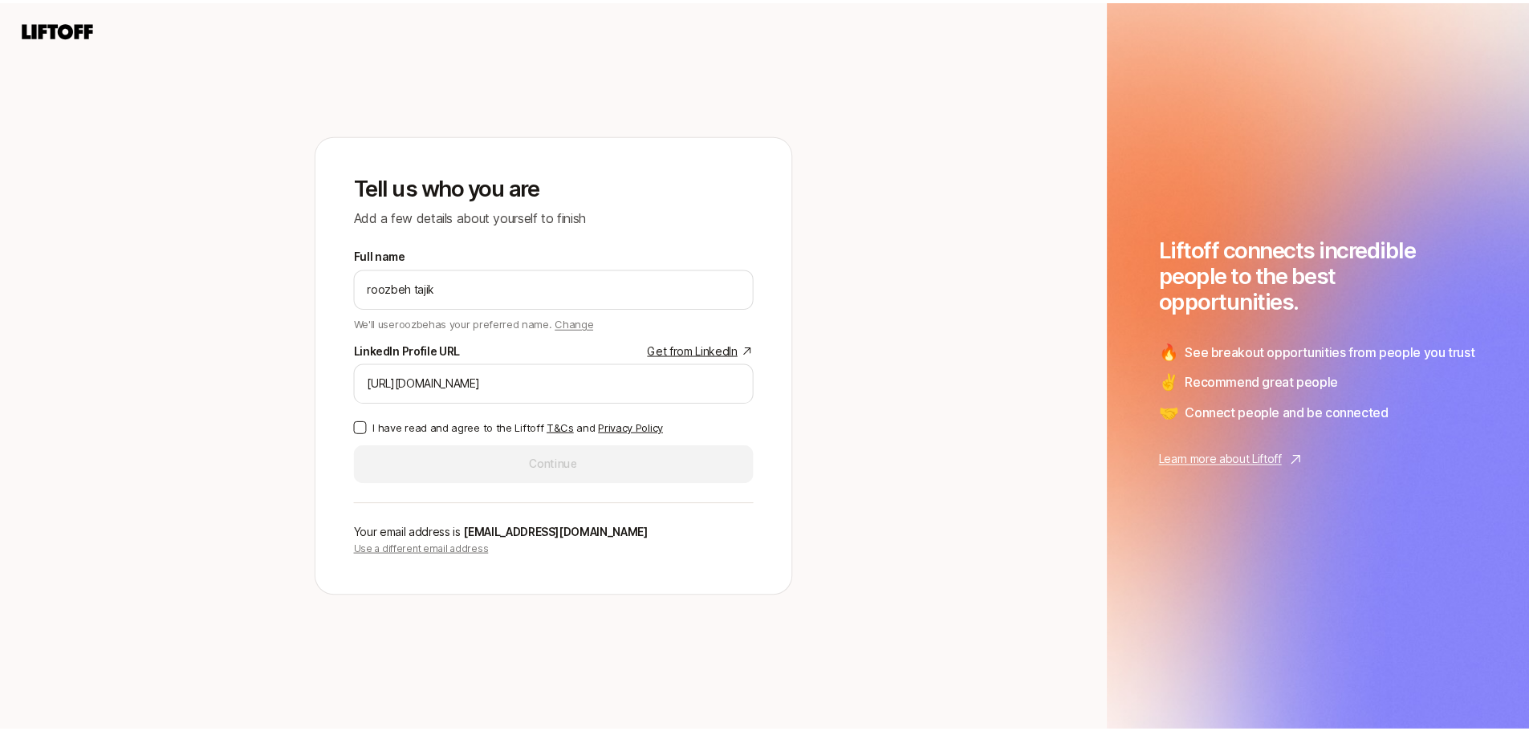
scroll to position [0, 0]
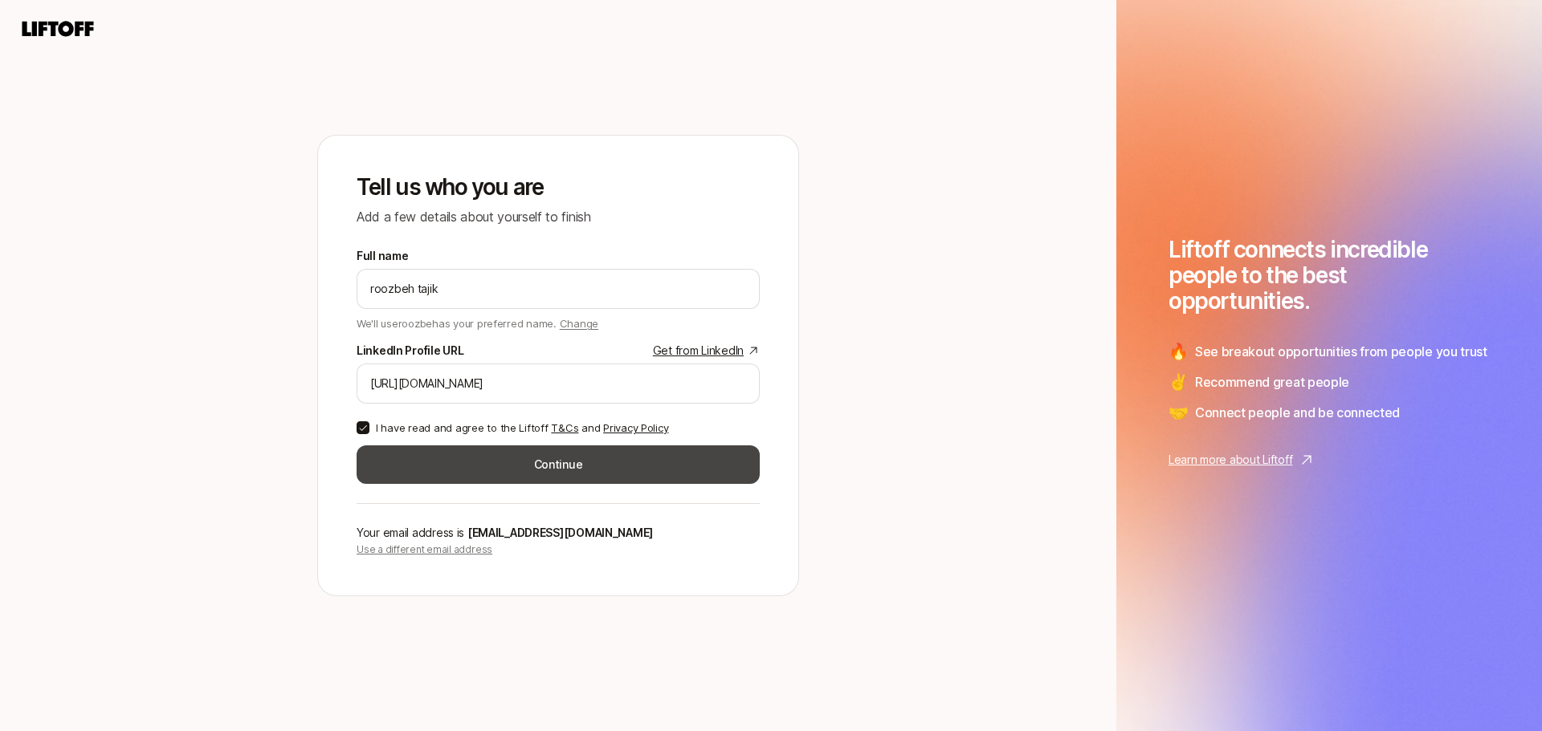
click at [479, 451] on button "Continue" at bounding box center [557, 465] width 403 height 39
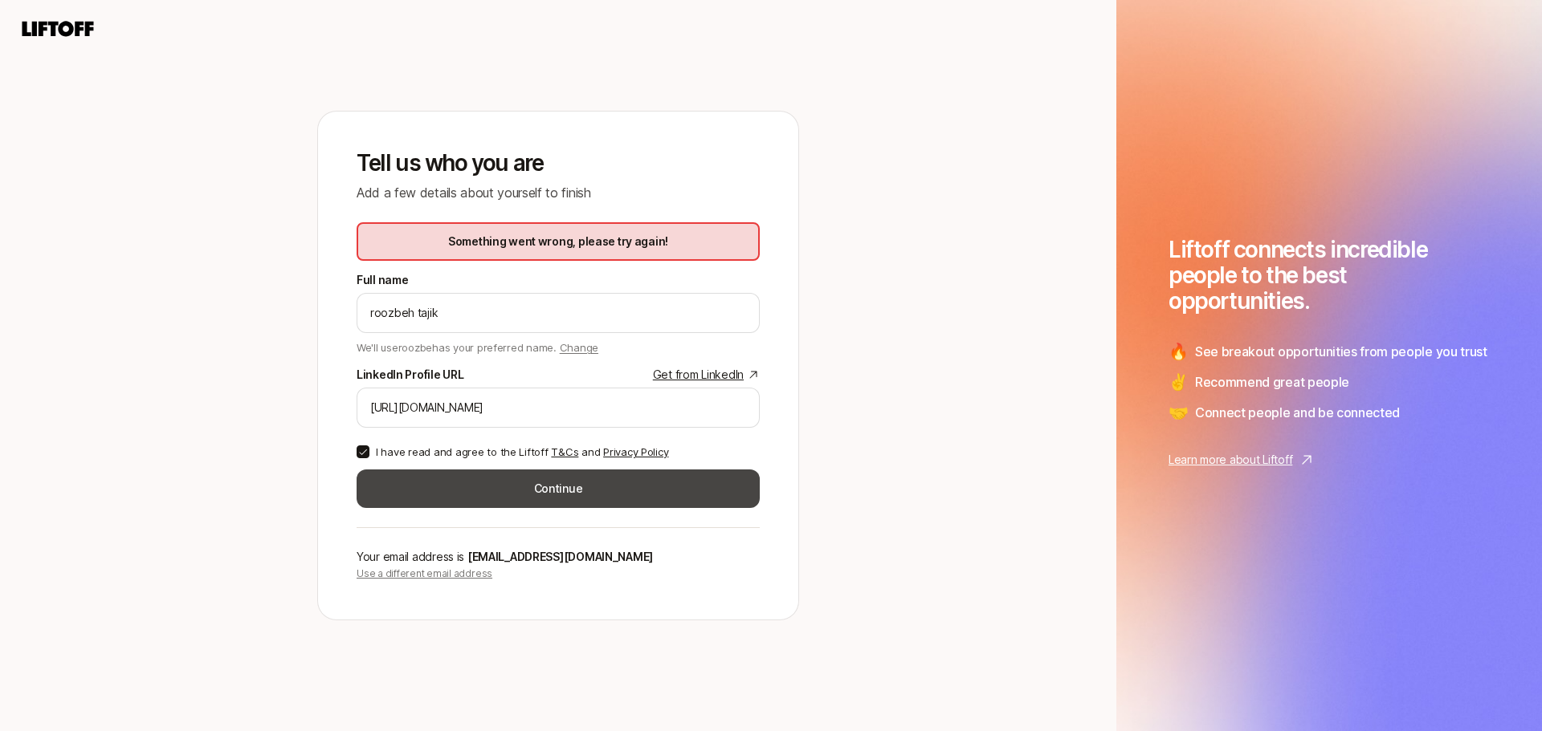
click at [514, 497] on button "Continue" at bounding box center [557, 489] width 403 height 39
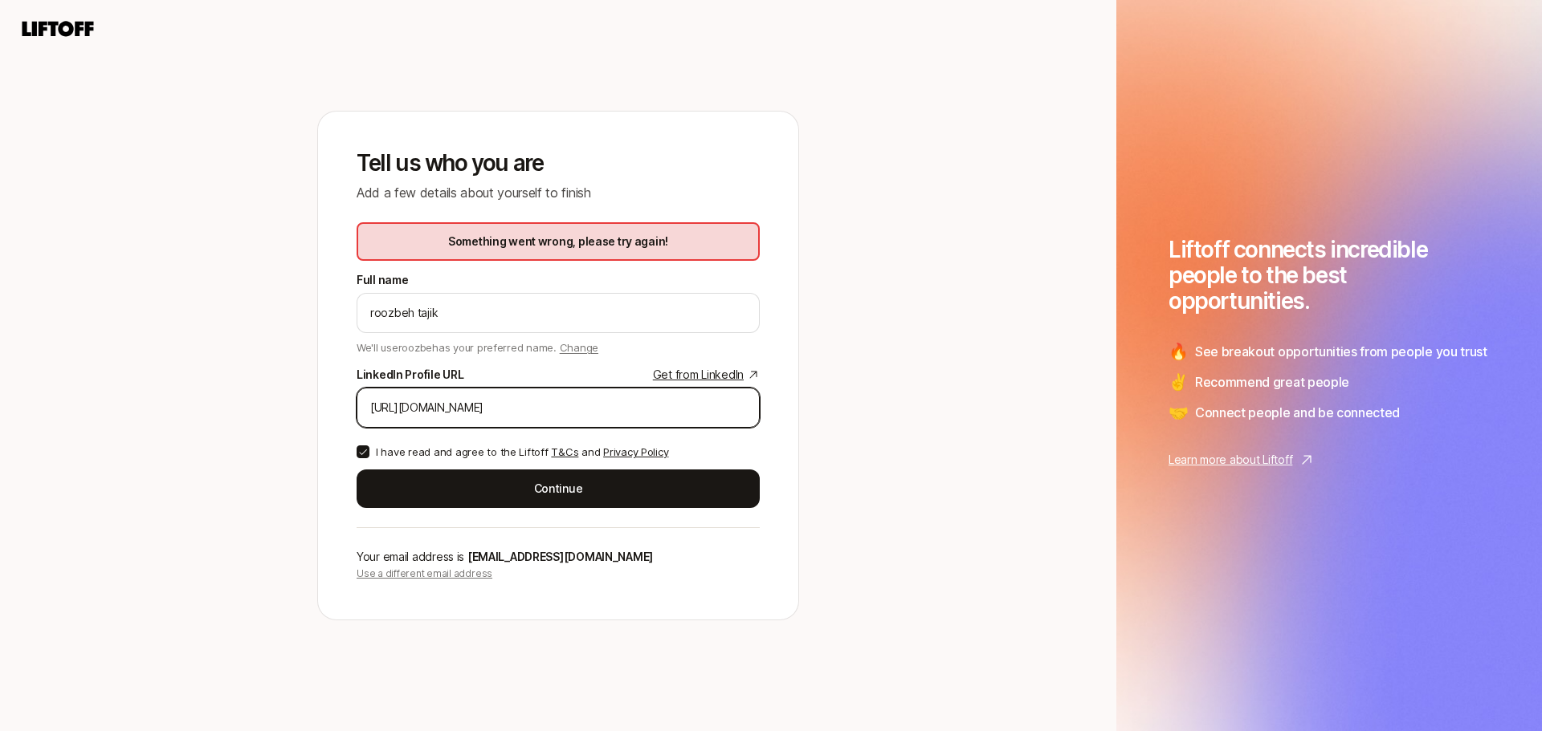
click at [683, 408] on input "[URL][DOMAIN_NAME]" at bounding box center [558, 407] width 376 height 19
click at [491, 405] on input "[URL][DOMAIN_NAME]" at bounding box center [558, 407] width 376 height 19
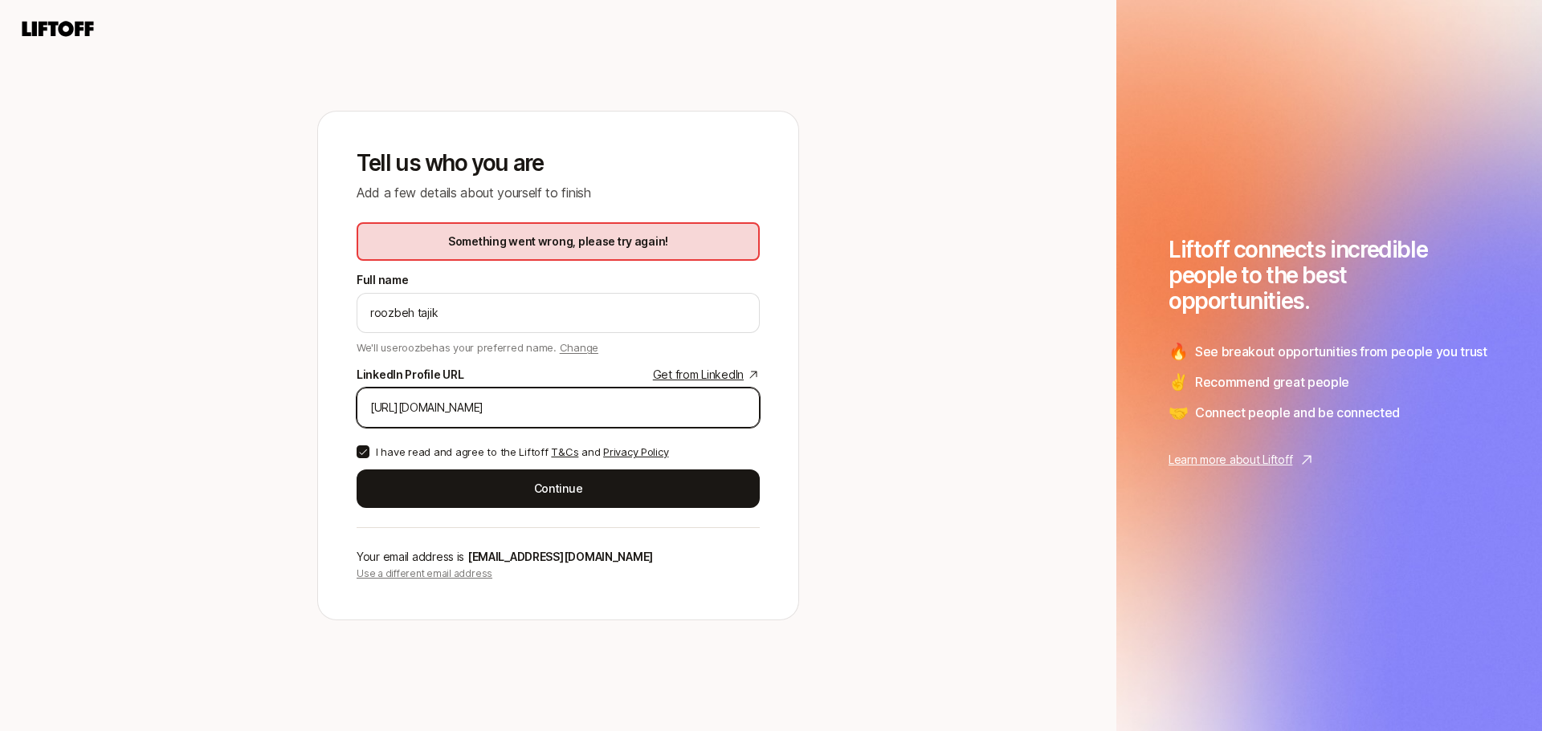
paste input "in/roozbeh-tajik-5219215b/"
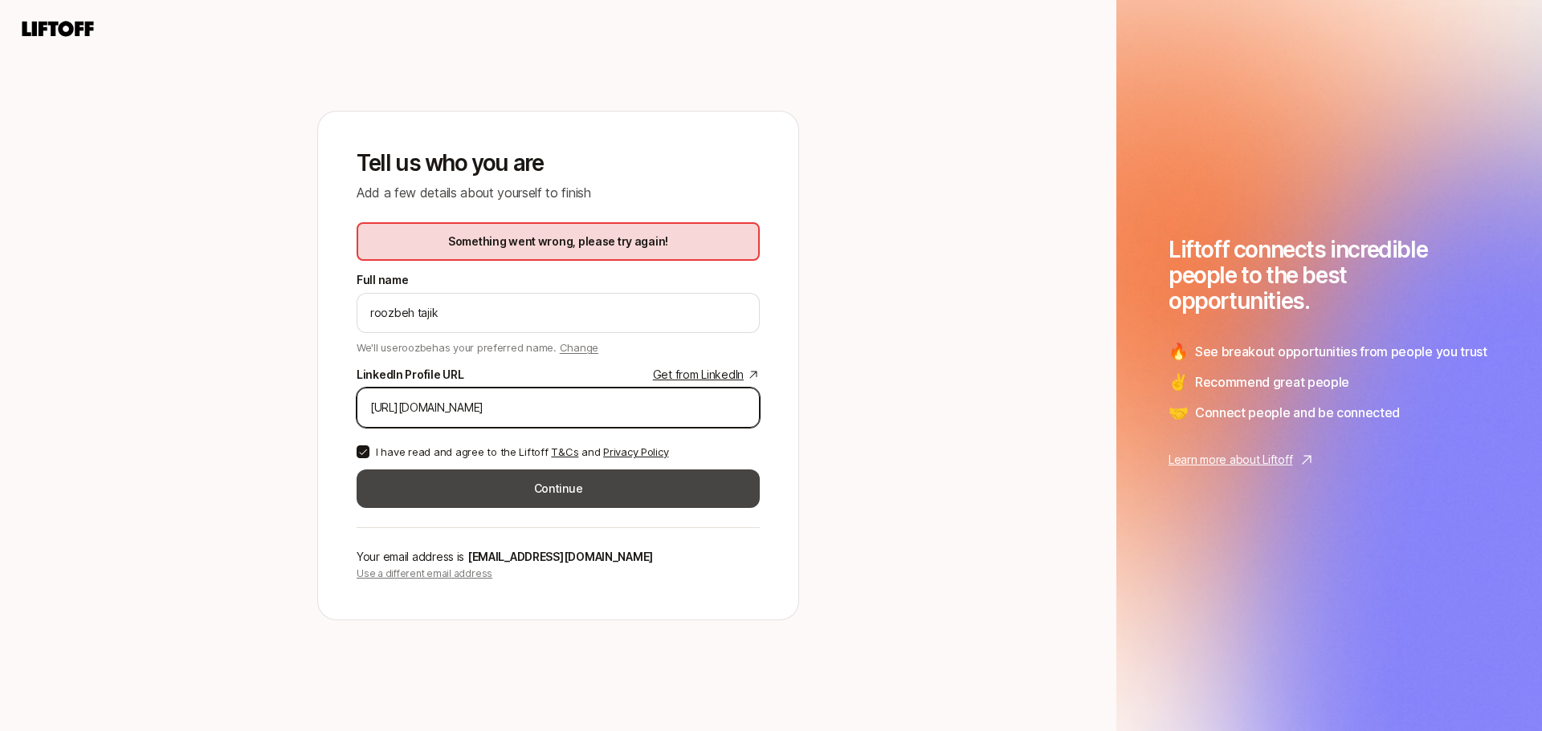
type input "[URL][DOMAIN_NAME]"
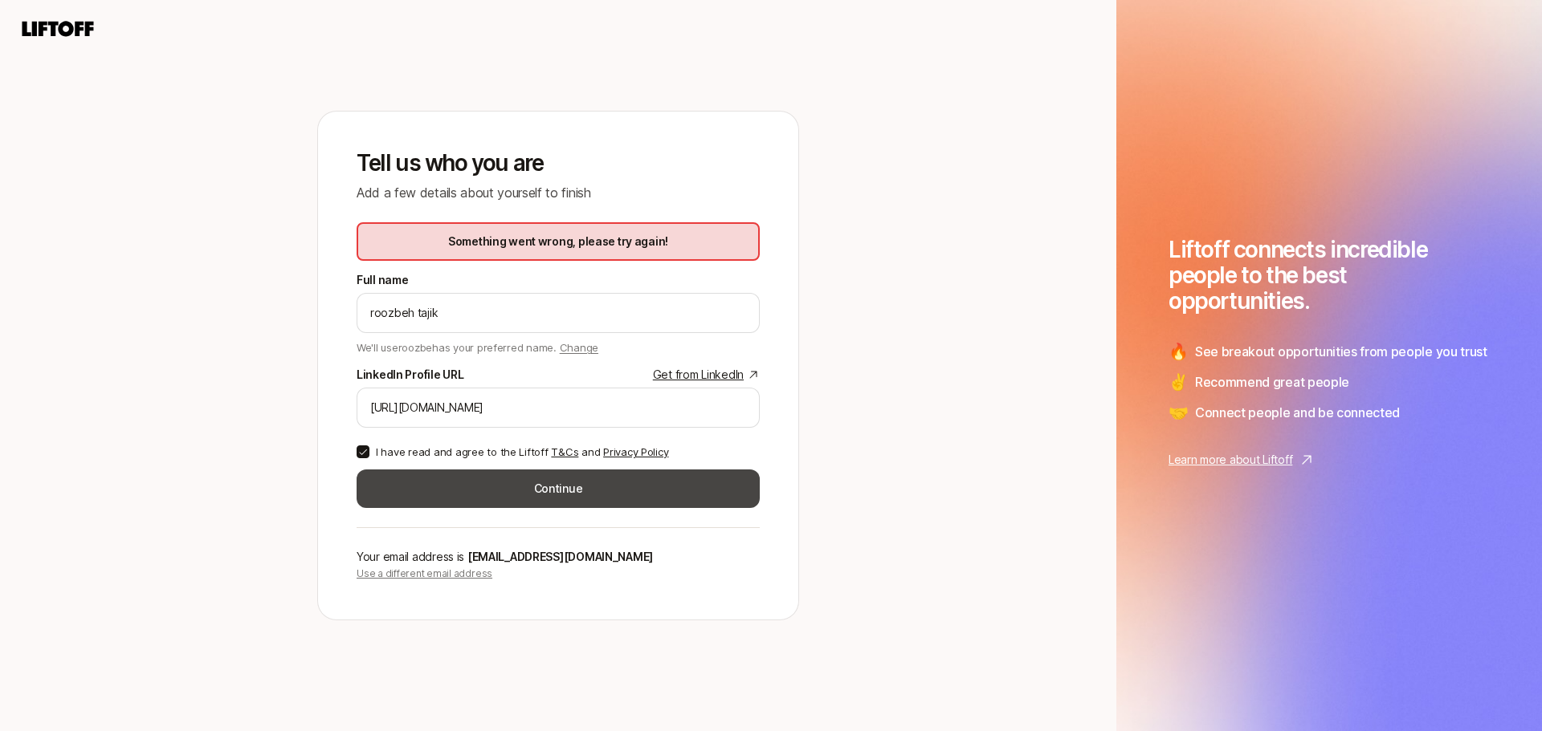
click at [528, 493] on button "Continue" at bounding box center [557, 489] width 403 height 39
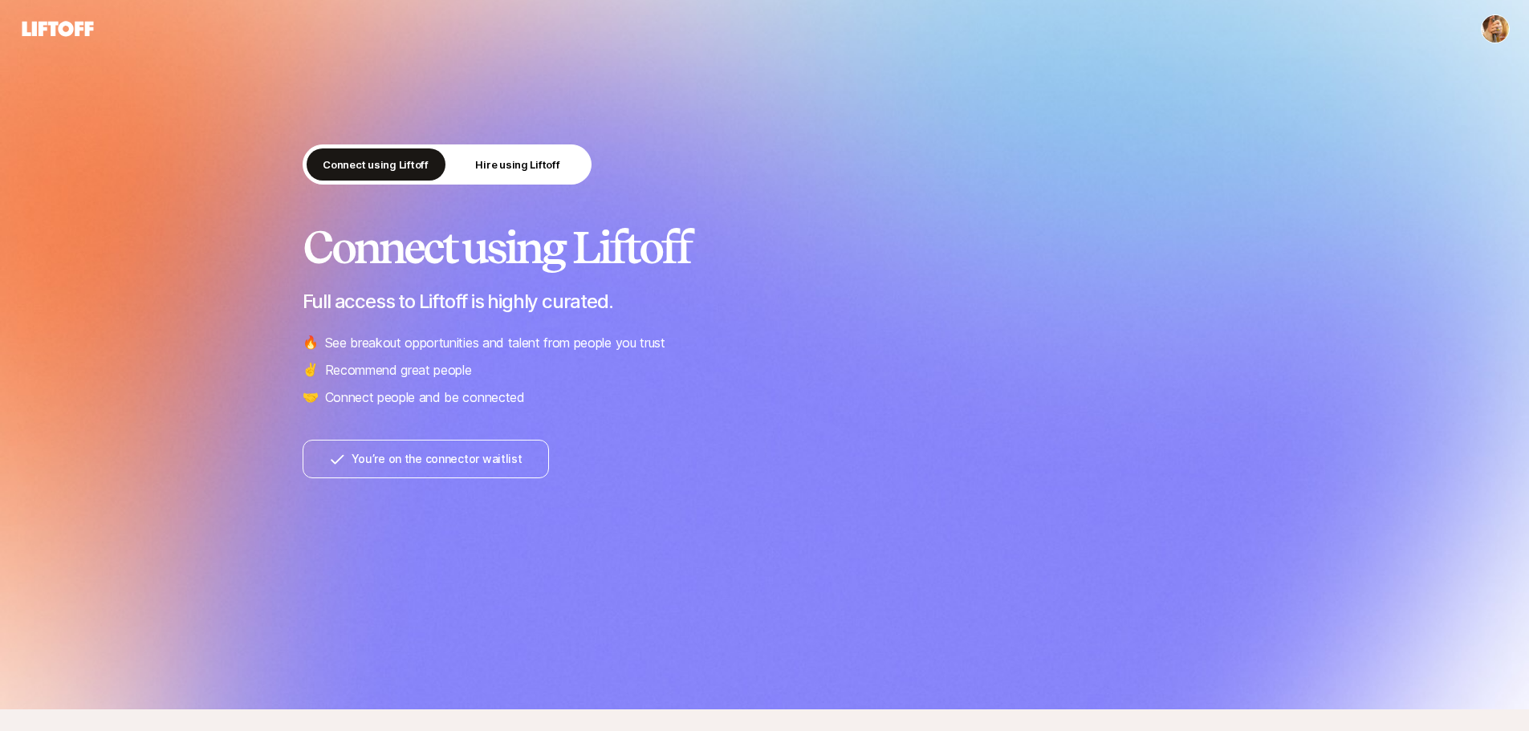
click at [407, 463] on button "You’re on the connector waitlist" at bounding box center [426, 459] width 246 height 39
click at [382, 458] on button "You’re on the connector waitlist" at bounding box center [426, 459] width 246 height 39
click at [1128, 343] on li "🔥 See breakout opportunities and talent from people you trust" at bounding box center [765, 342] width 925 height 21
click at [519, 166] on p "Hire using Liftoff" at bounding box center [517, 165] width 84 height 16
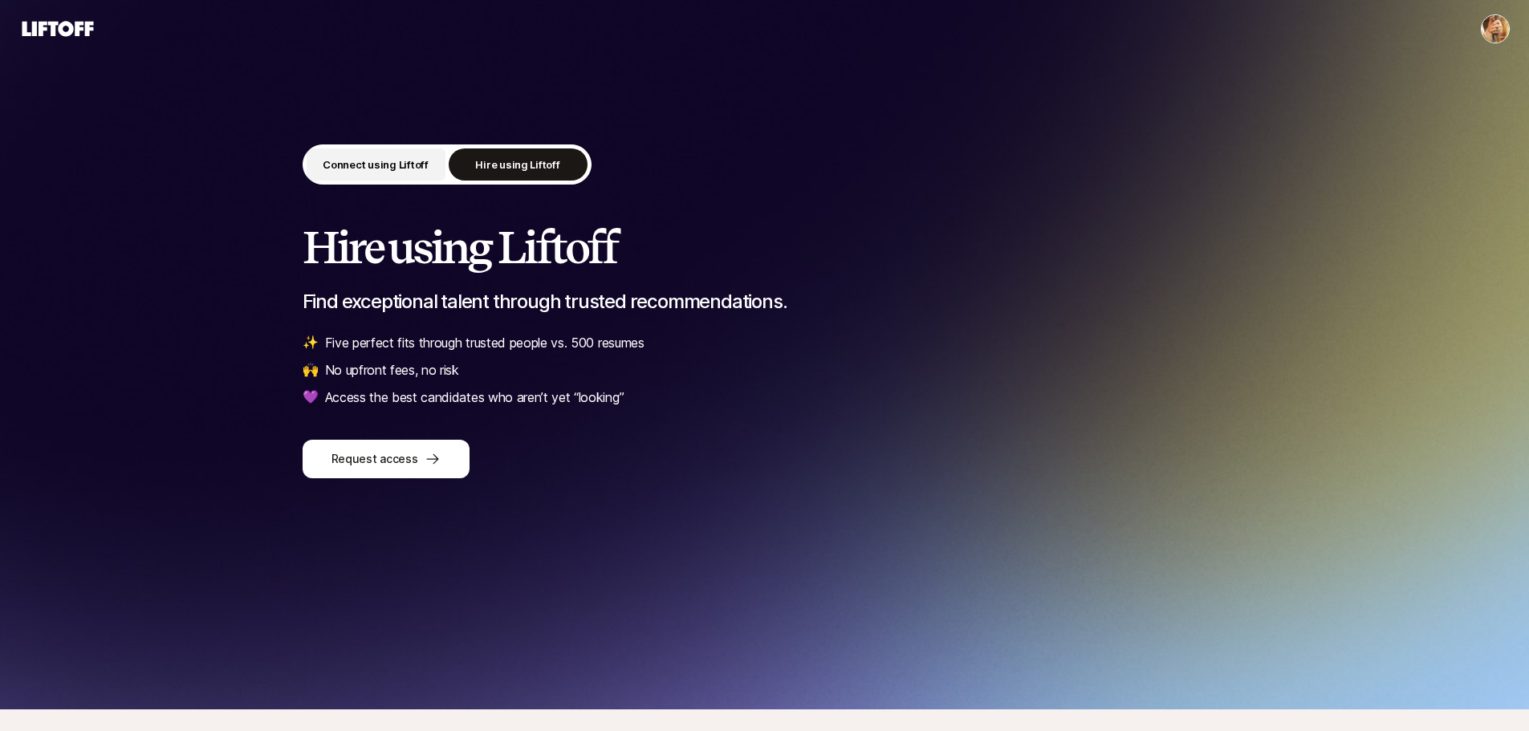
click at [393, 165] on p "Connect using Liftoff" at bounding box center [376, 165] width 106 height 16
